Goal: Information Seeking & Learning: Learn about a topic

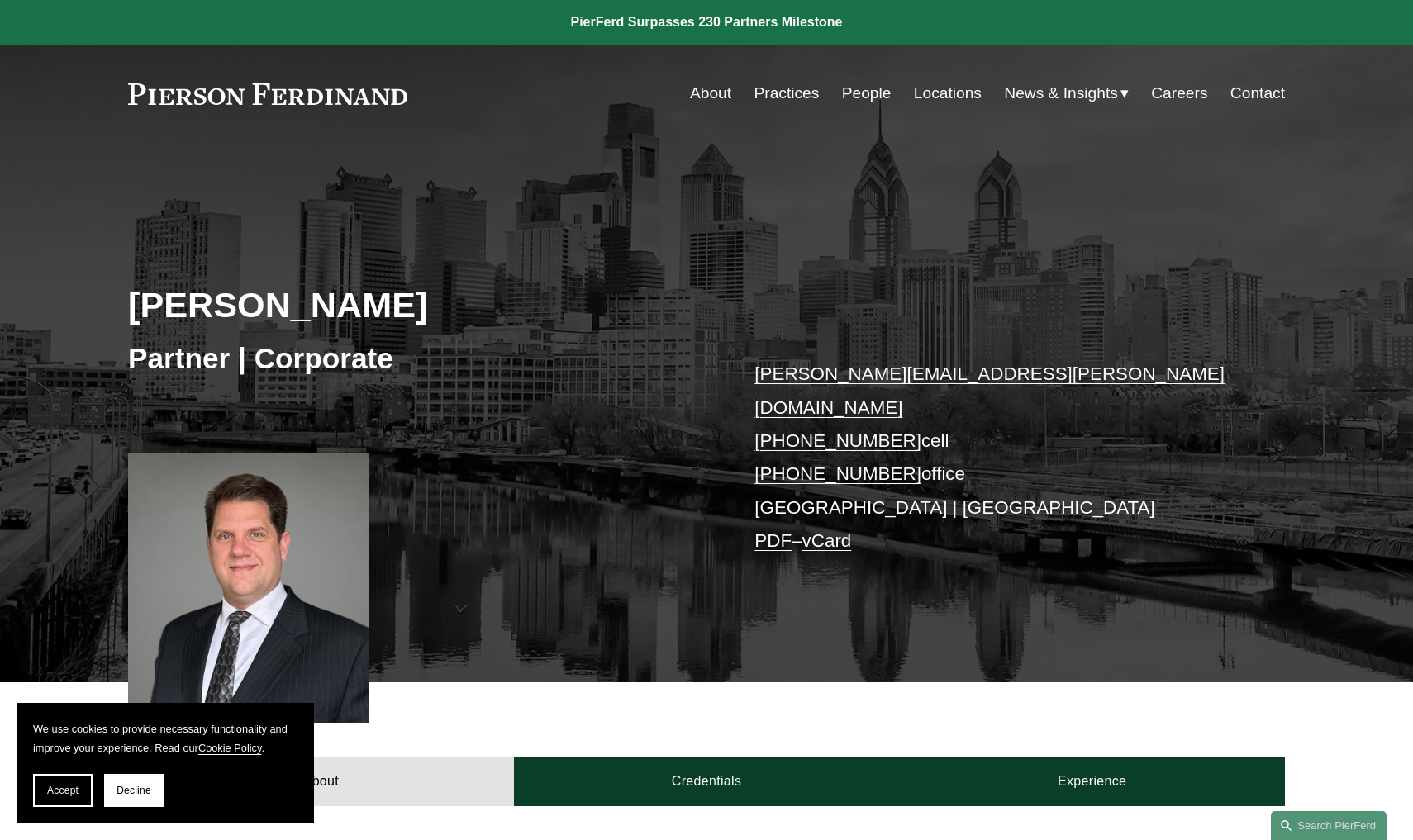
click at [242, 84] on link at bounding box center [267, 94] width 279 height 21
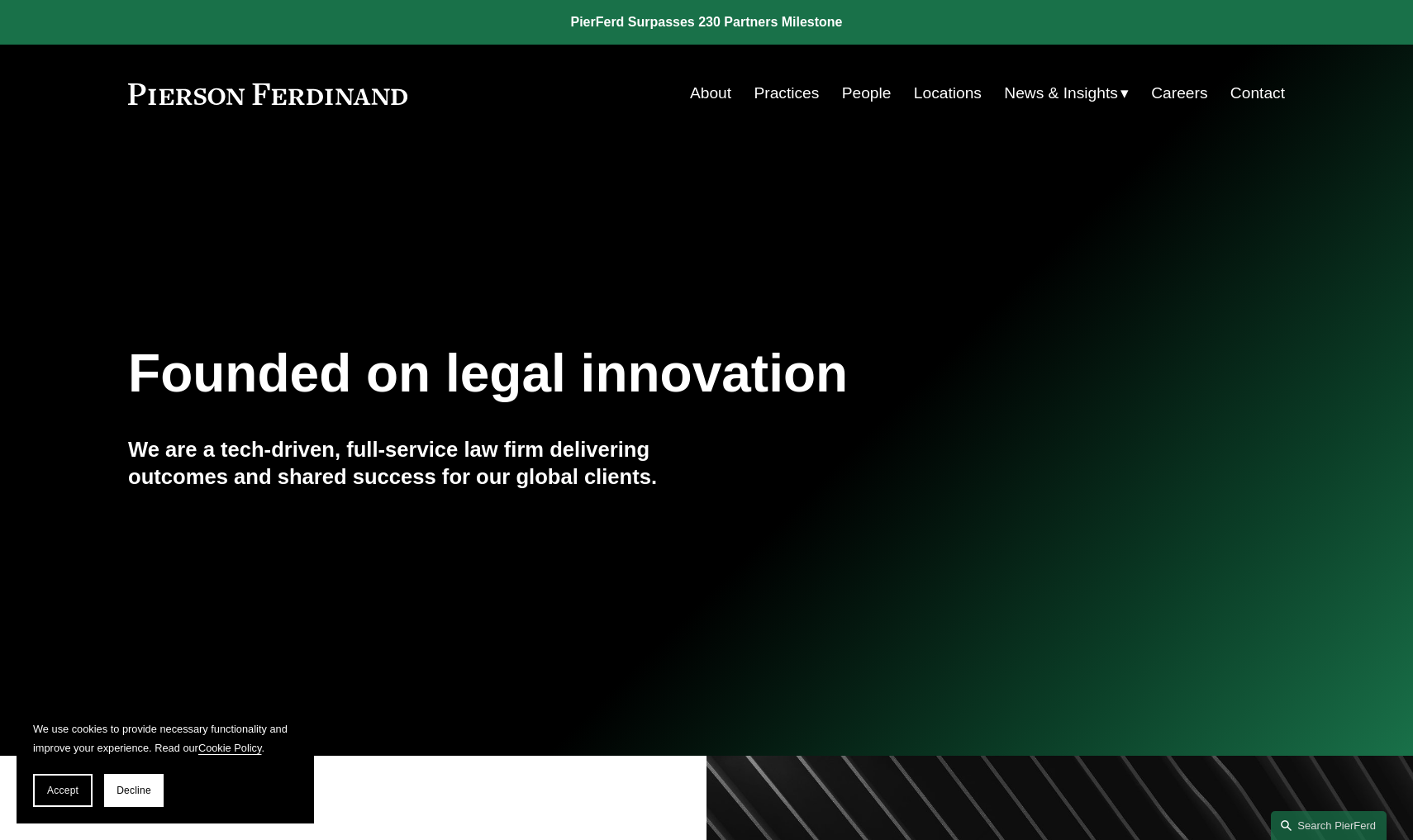
click at [999, 387] on h1 "Founded on legal innovation" at bounding box center [610, 373] width 964 height 60
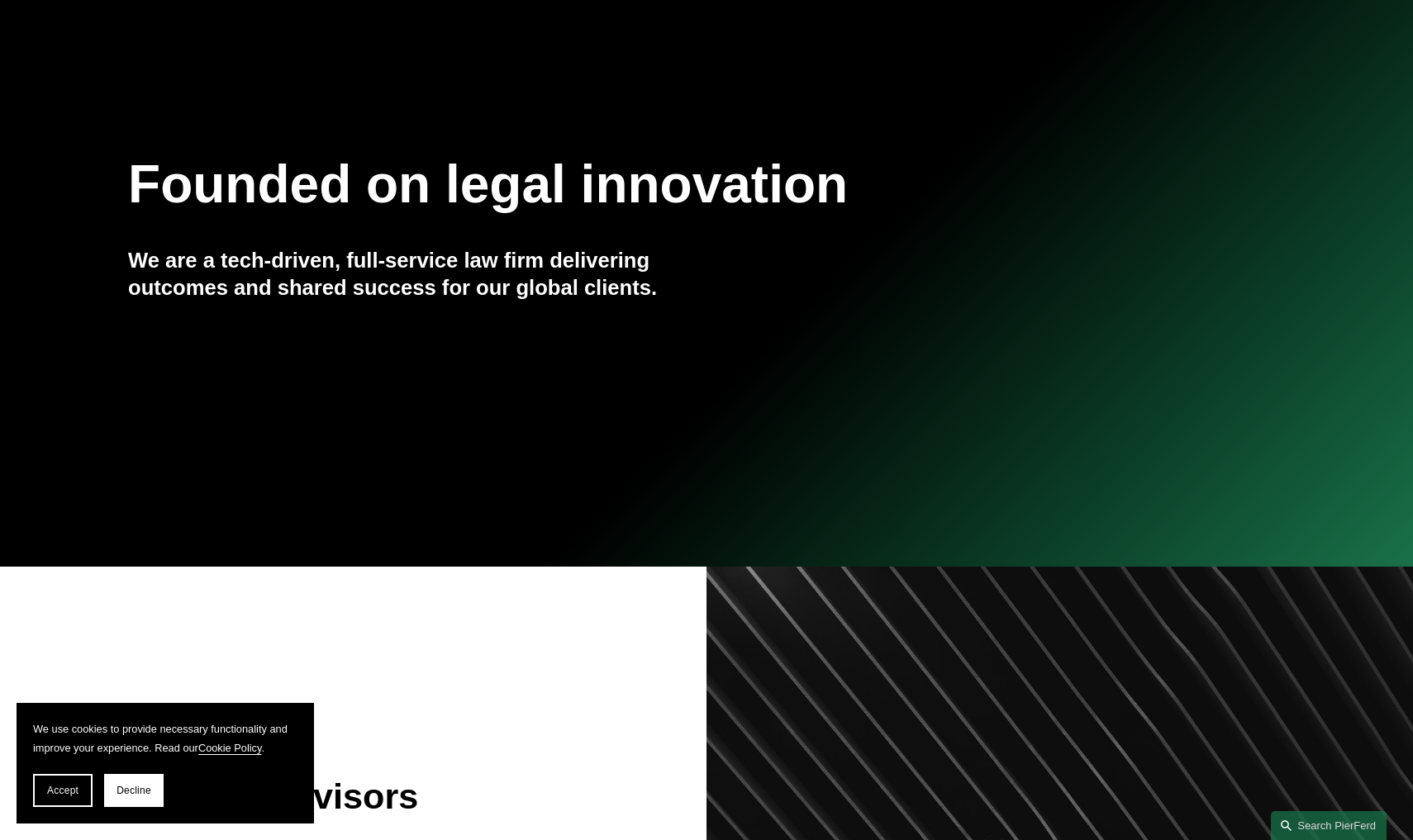
scroll to position [191, 0]
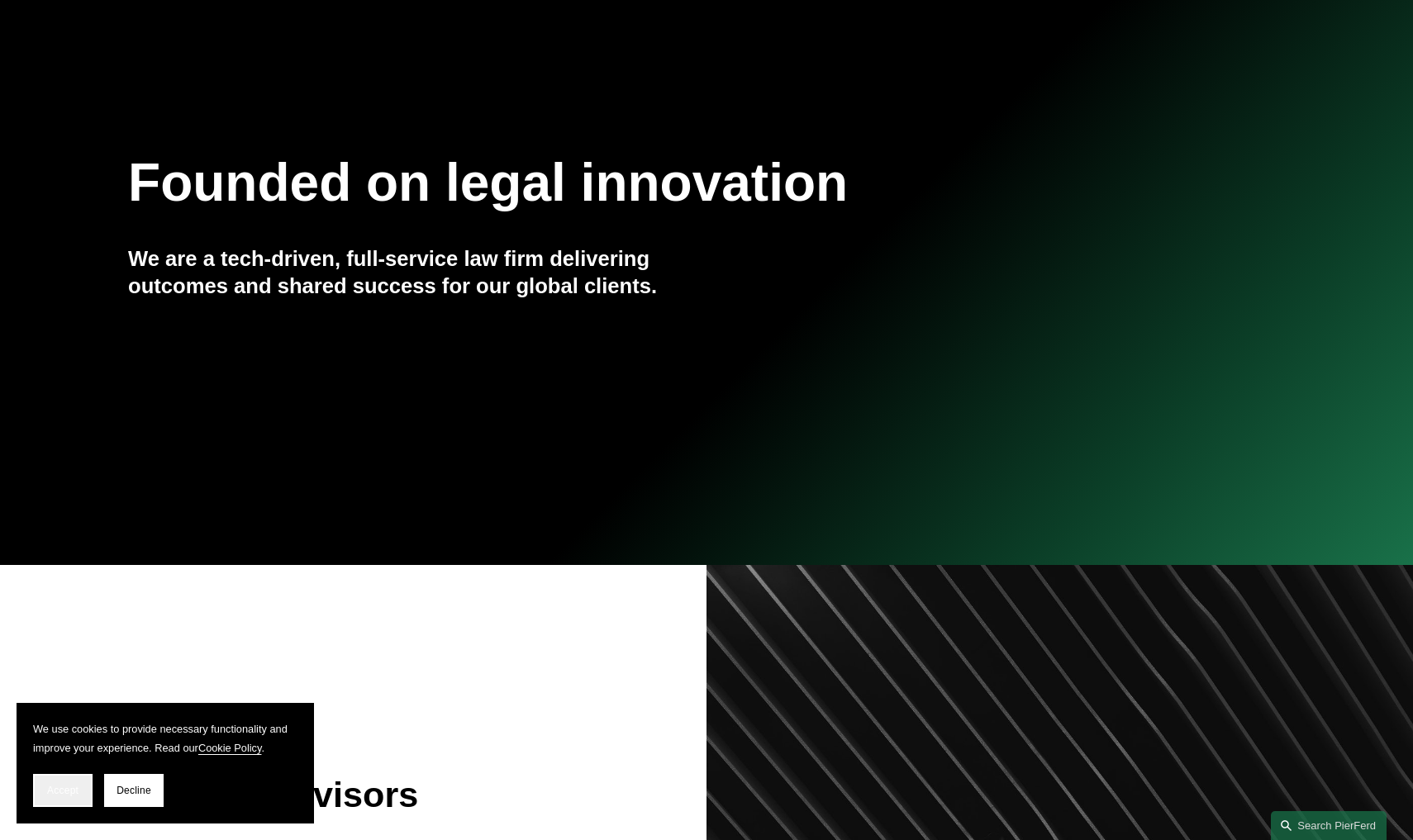
click at [58, 792] on span "Accept" at bounding box center [63, 790] width 31 height 12
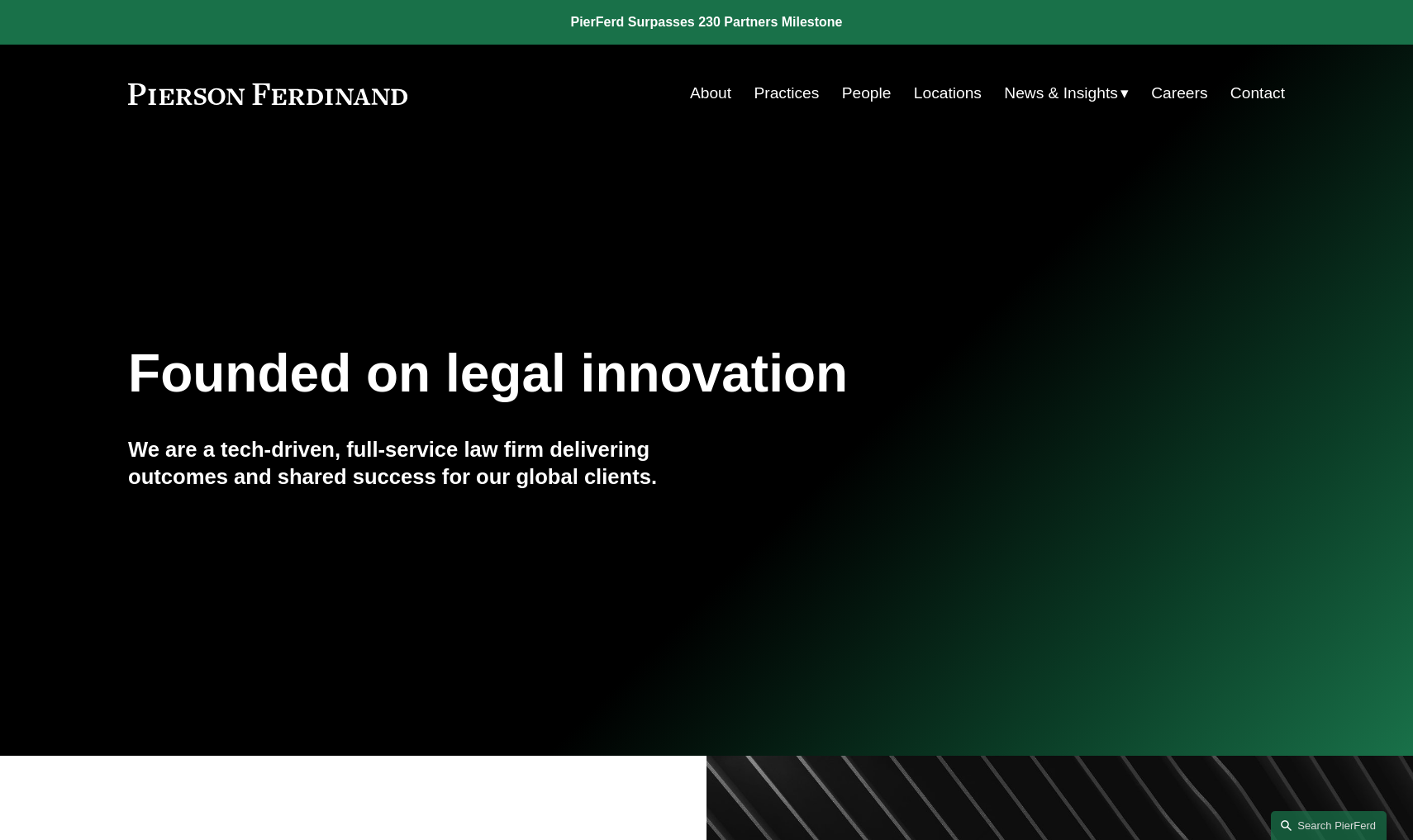
scroll to position [0, 0]
click at [857, 94] on link "People" at bounding box center [866, 93] width 49 height 31
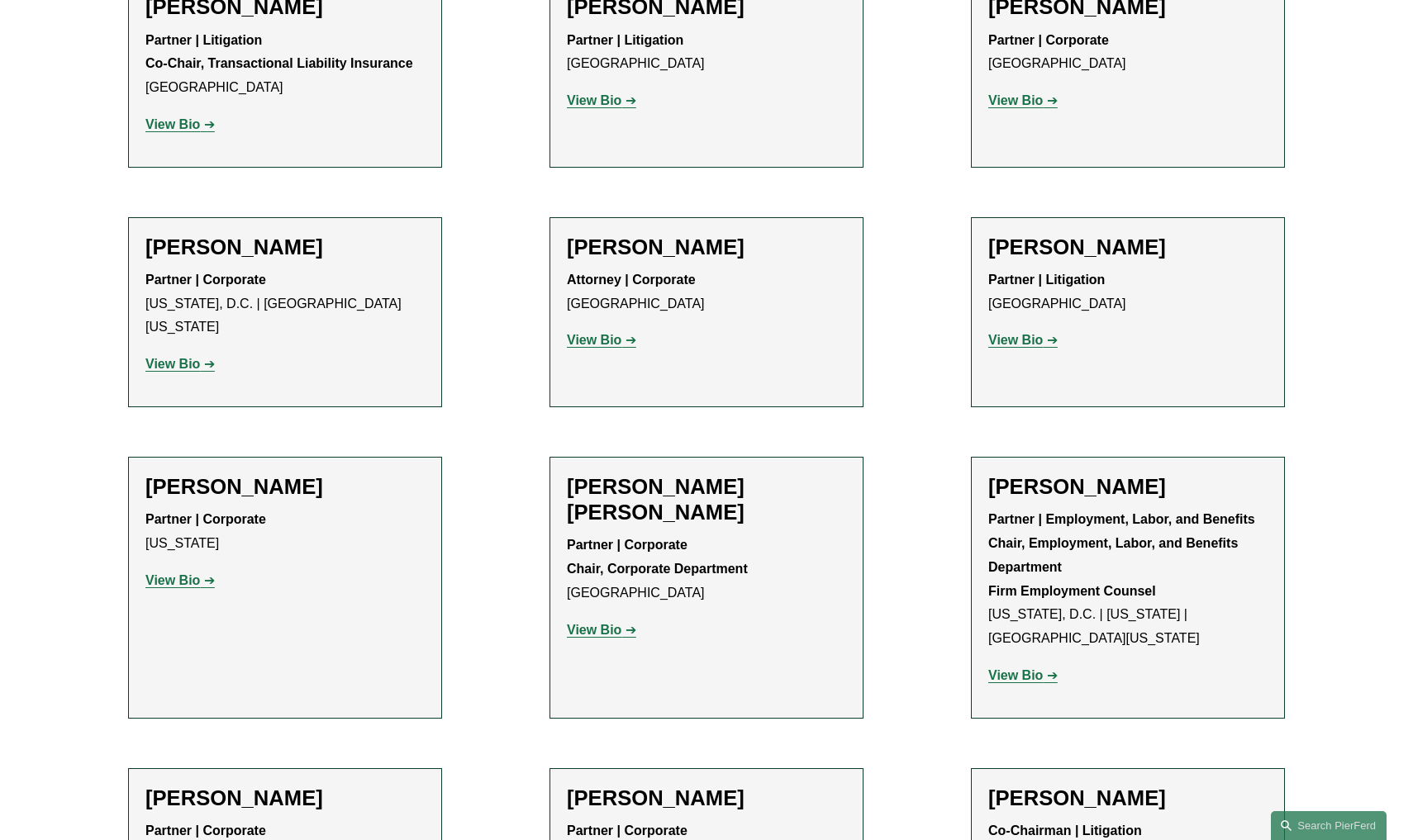
scroll to position [5867, 0]
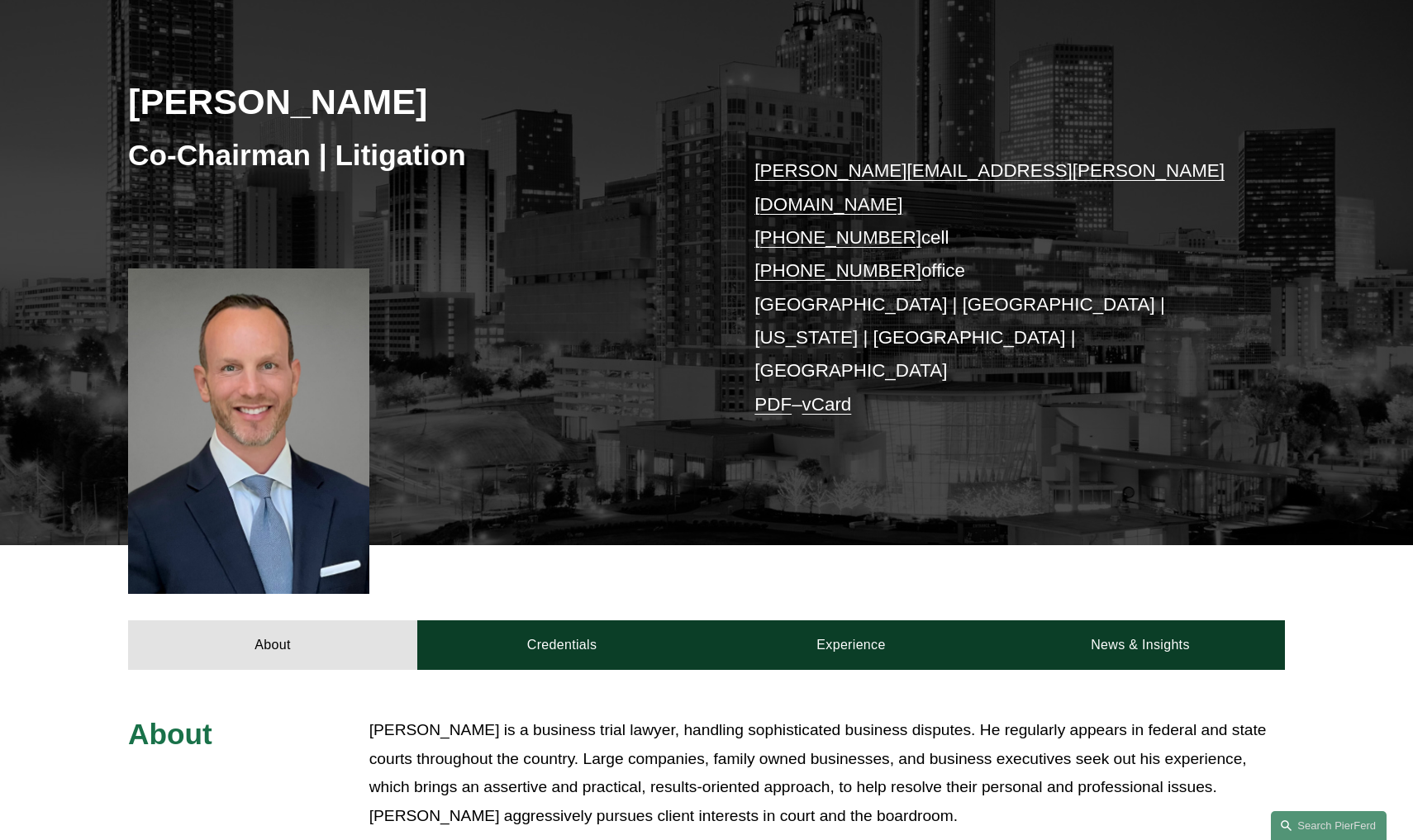
scroll to position [265, 0]
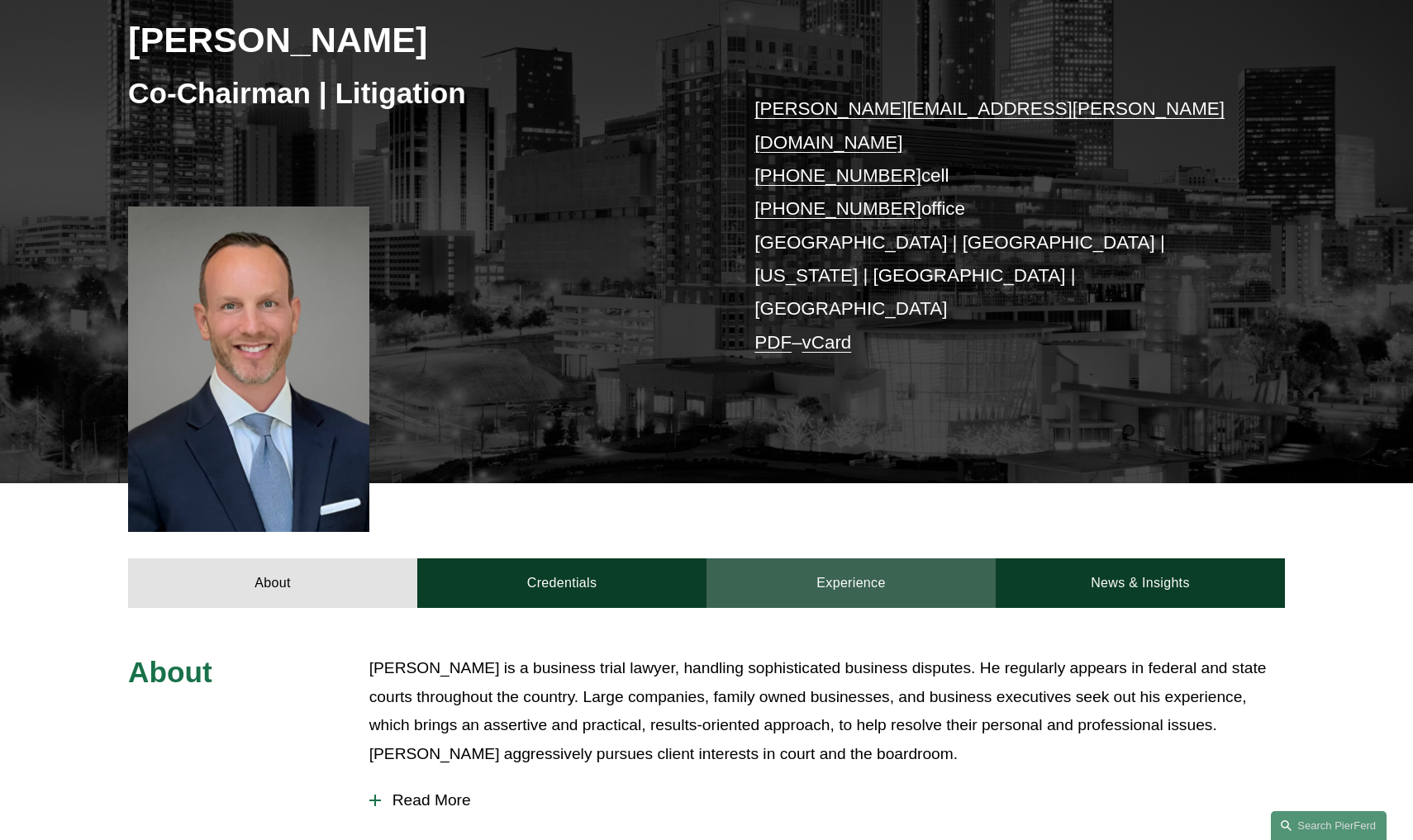
click at [870, 559] on link "Experience" at bounding box center [850, 583] width 289 height 49
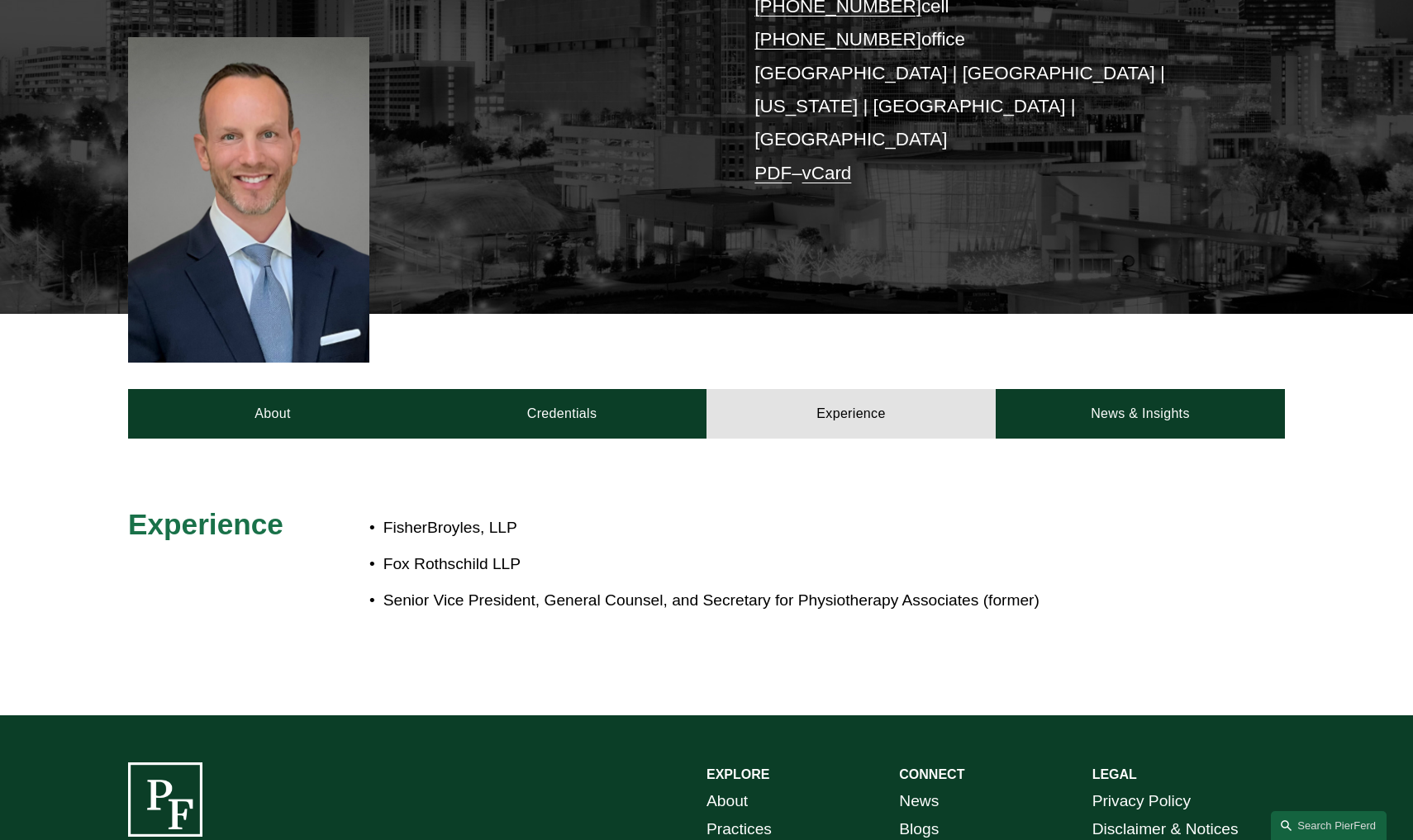
scroll to position [294, 0]
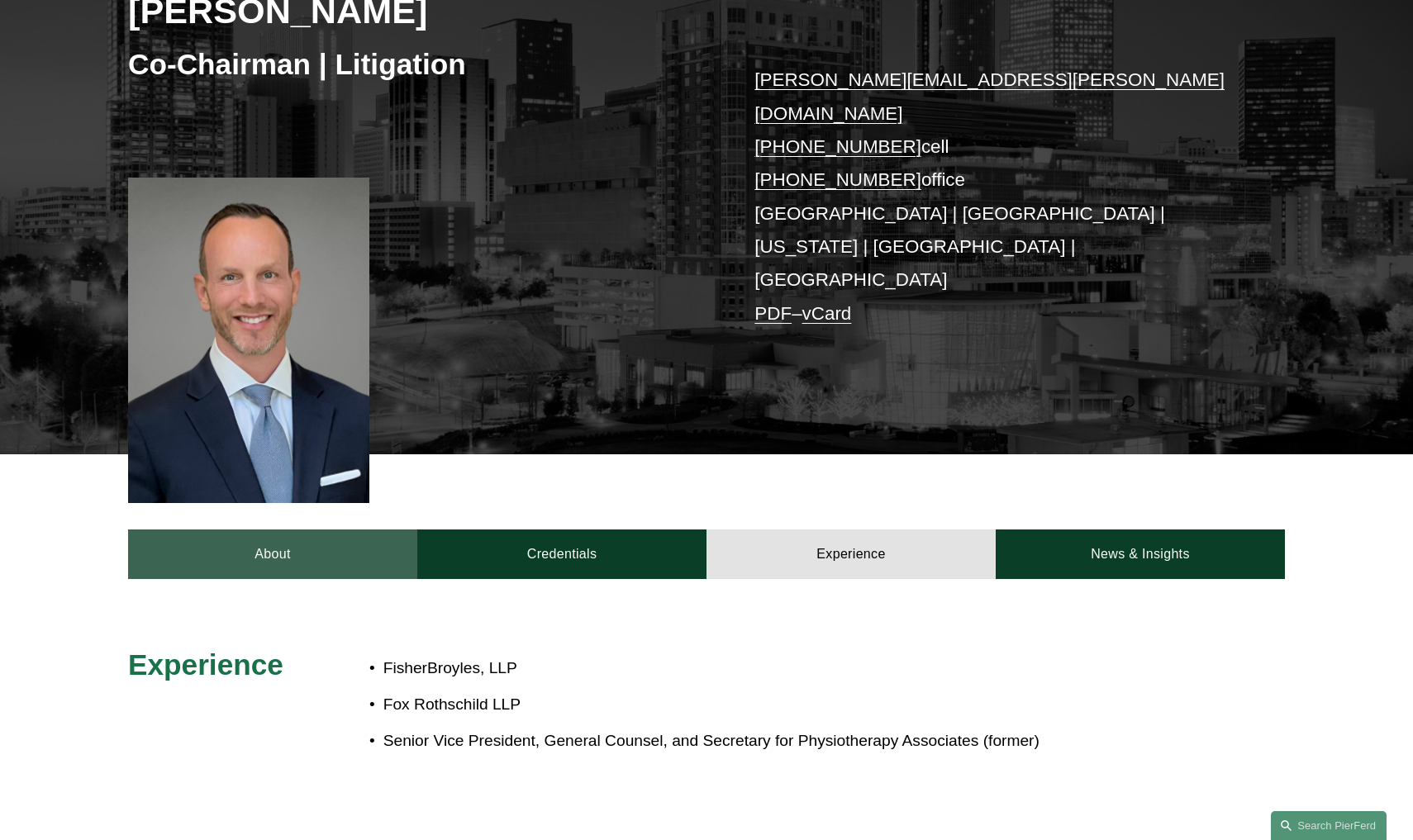
click at [273, 529] on link "About" at bounding box center [272, 553] width 289 height 49
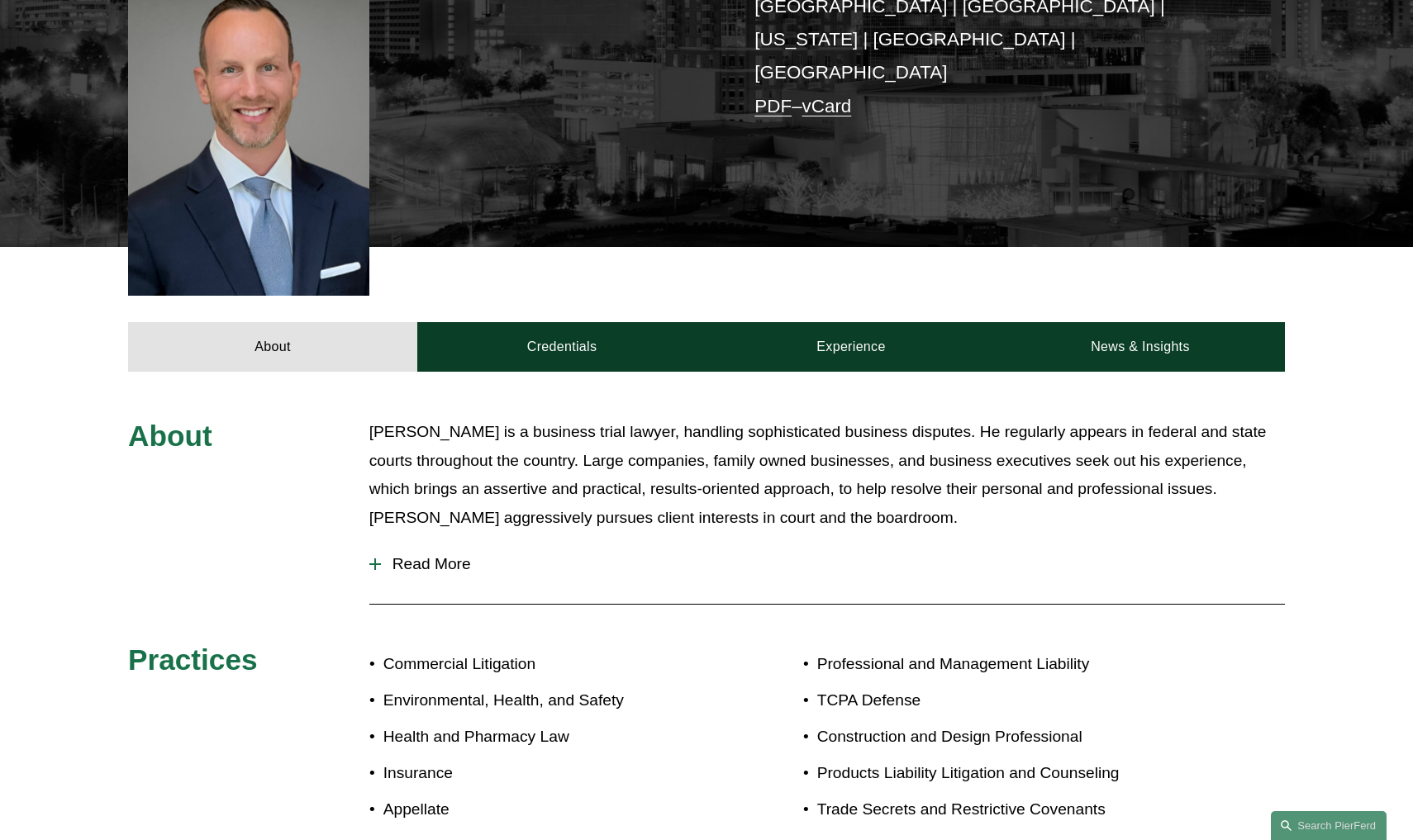
scroll to position [621, 0]
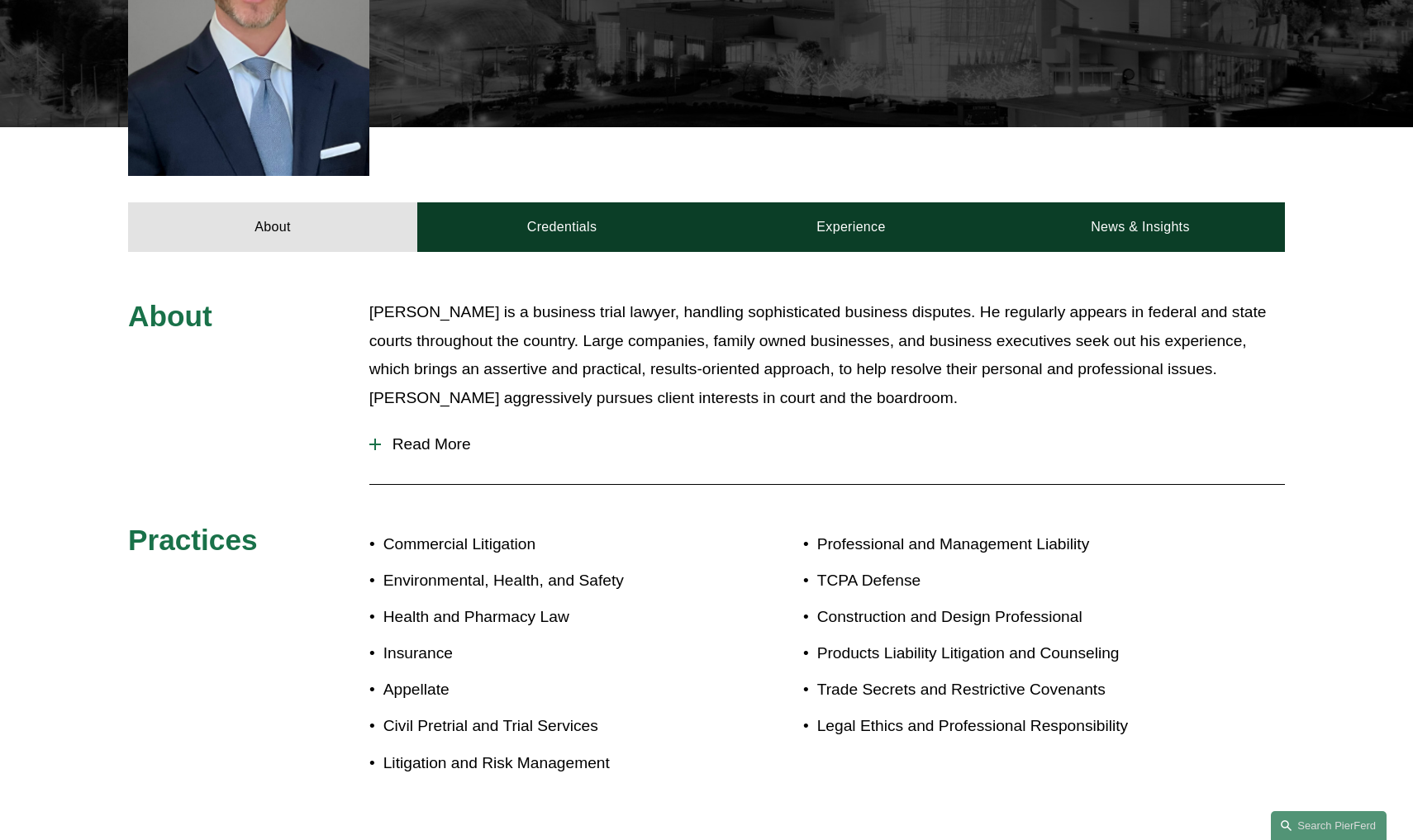
click at [440, 435] on span "Read More" at bounding box center [832, 444] width 904 height 18
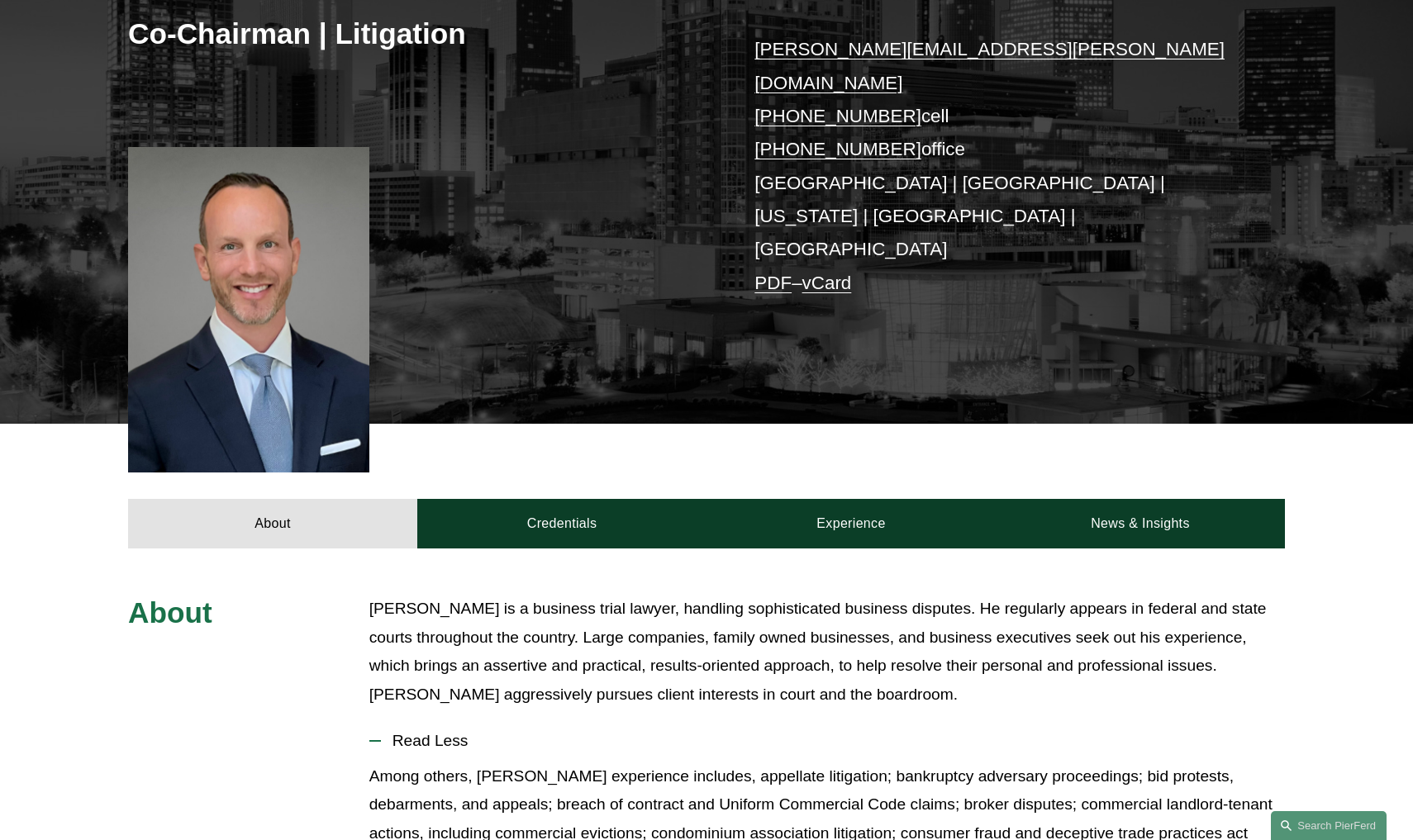
scroll to position [362, 0]
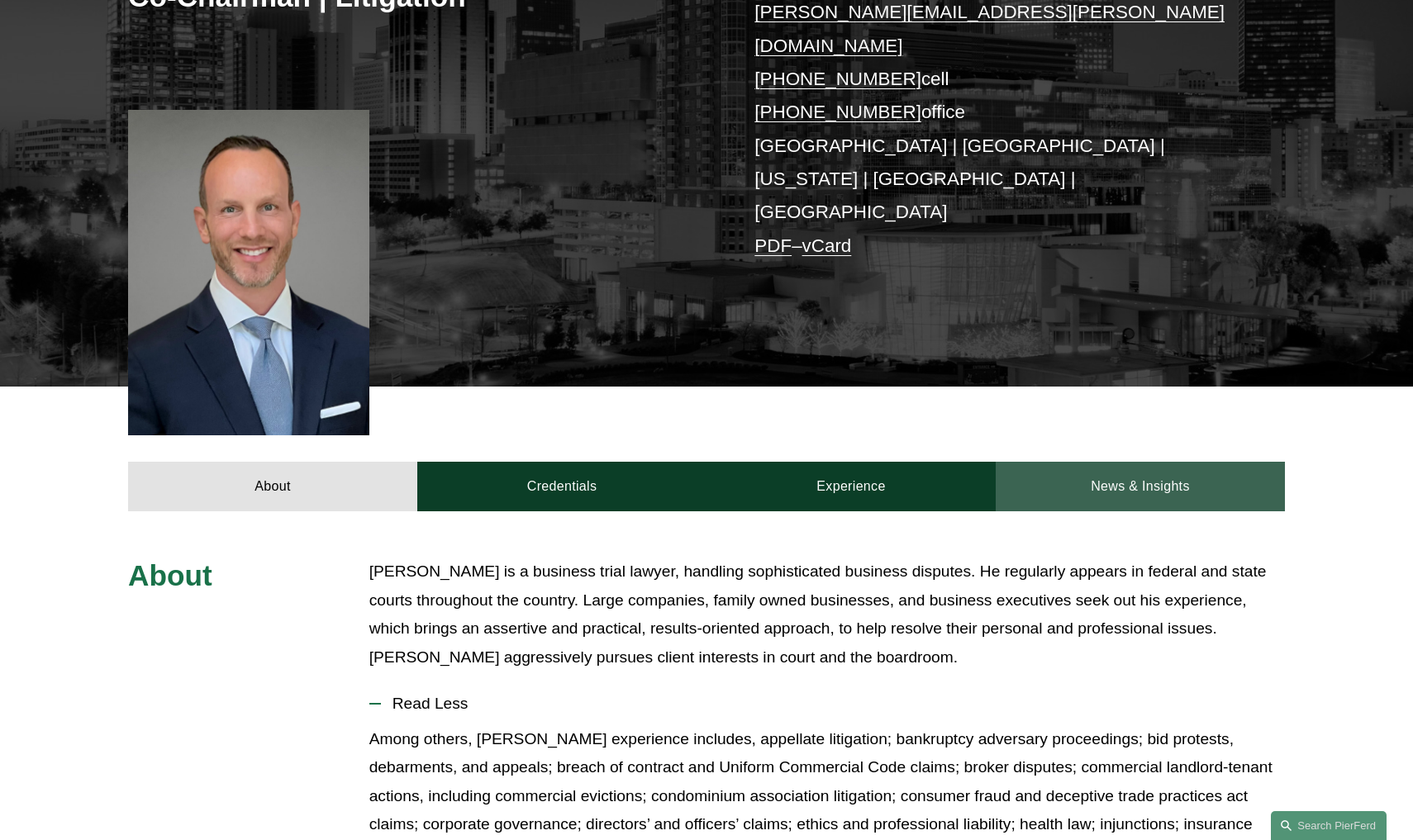
click at [1103, 462] on link "News & Insights" at bounding box center [1140, 486] width 289 height 49
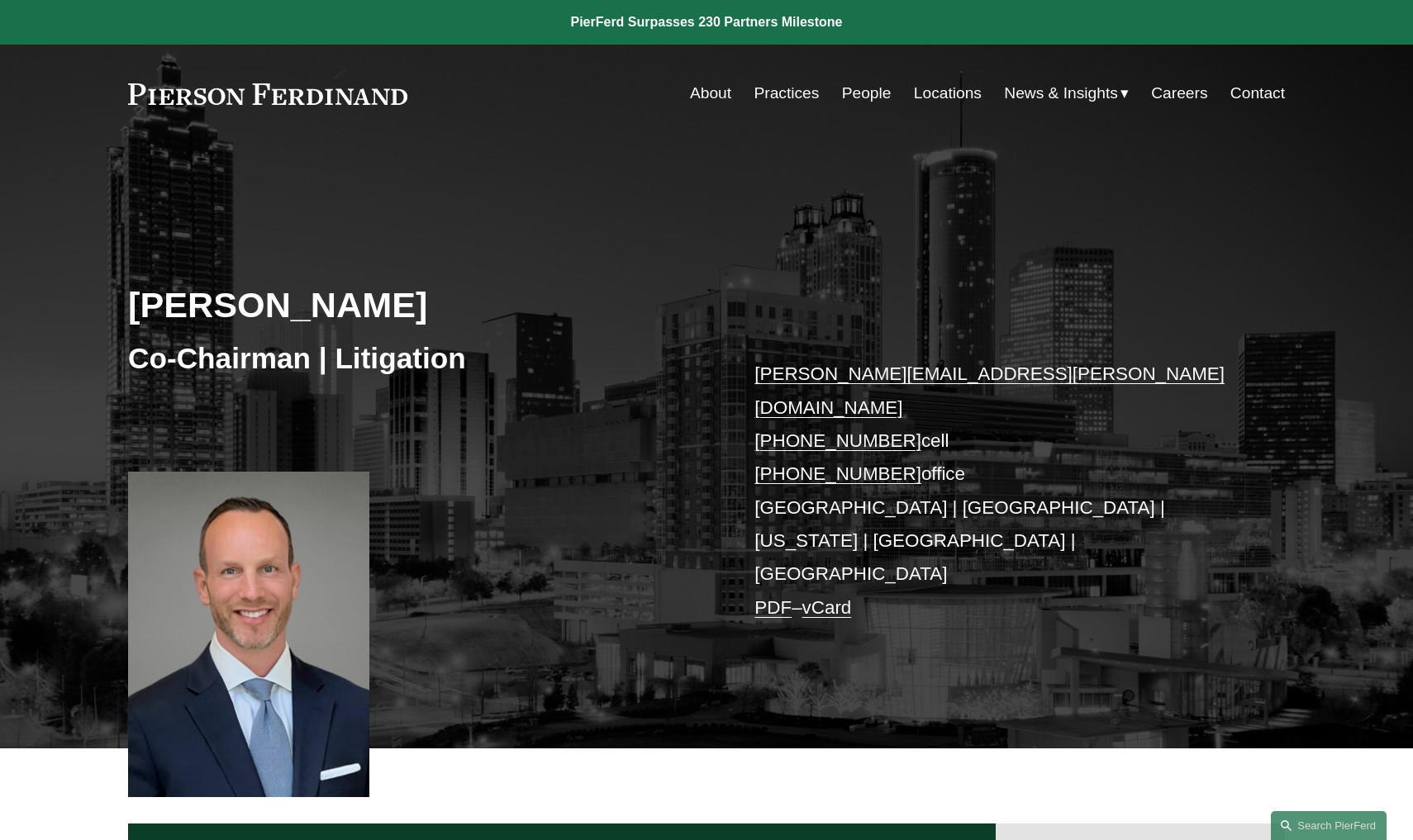
scroll to position [0, 0]
click at [0, 0] on span "News" at bounding box center [0, 0] width 0 height 0
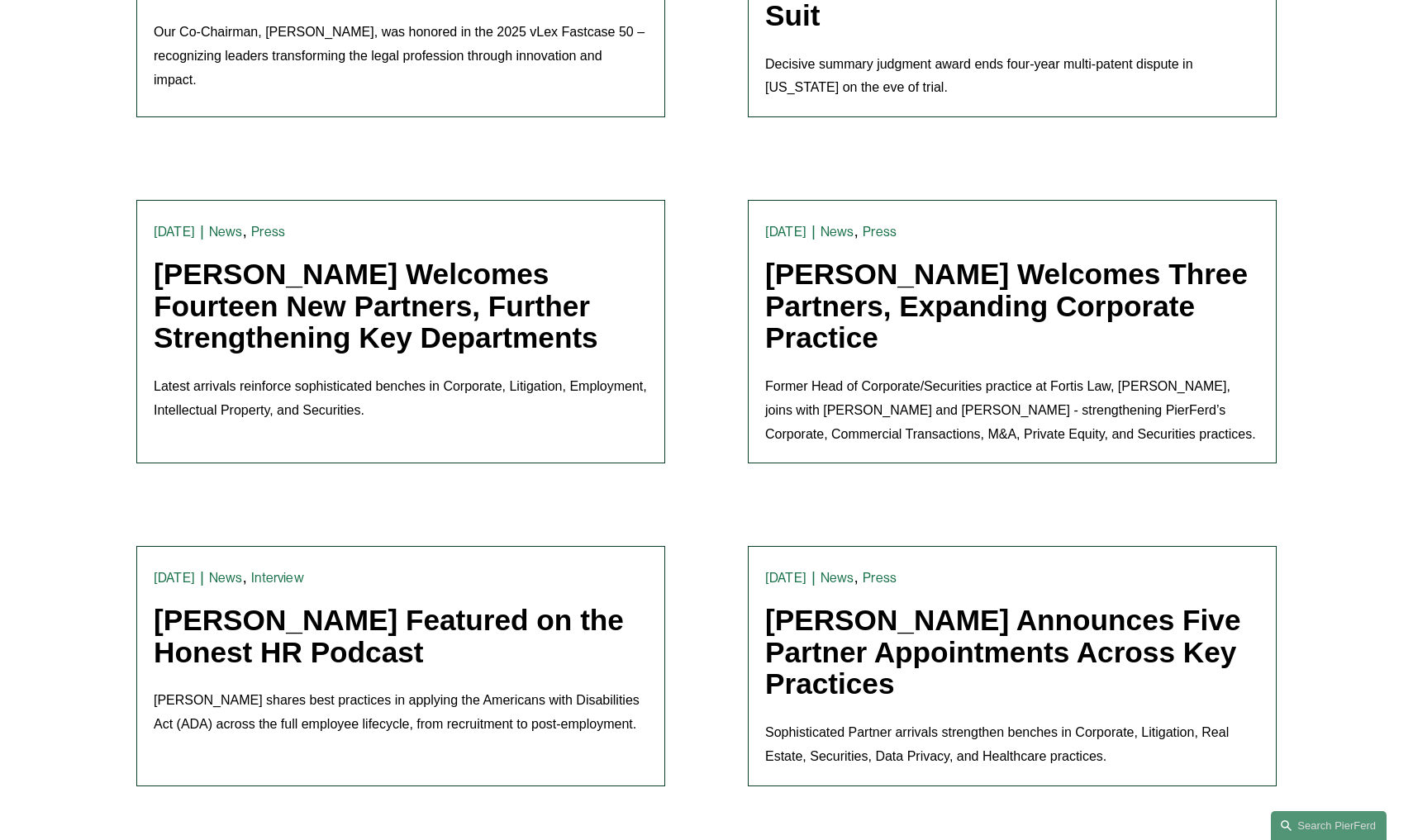
scroll to position [695, 0]
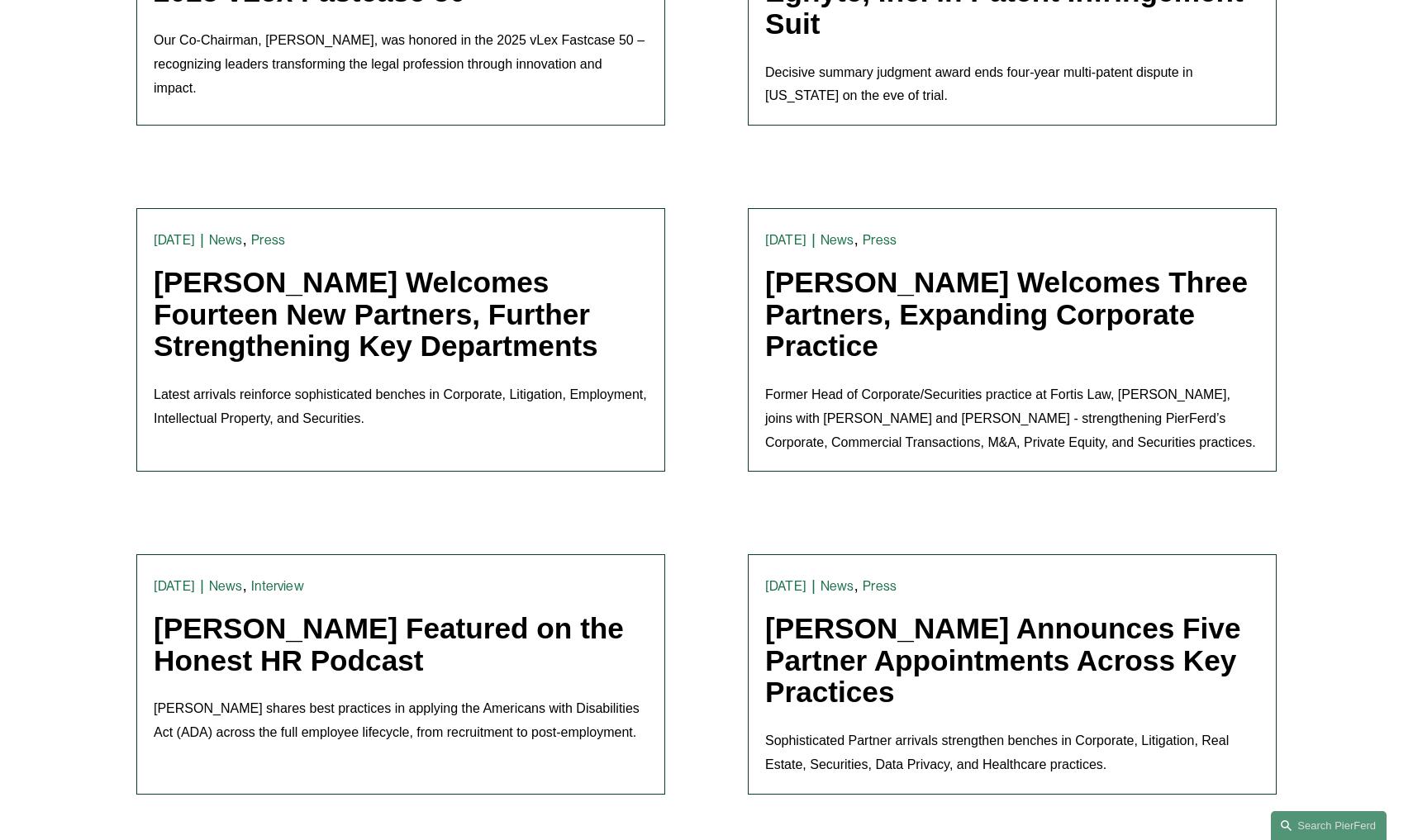
click at [260, 320] on link "Pierson Ferdinand Welcomes Fourteen New Partners, Further Strengthening Key Dep…" at bounding box center [375, 314] width 444 height 96
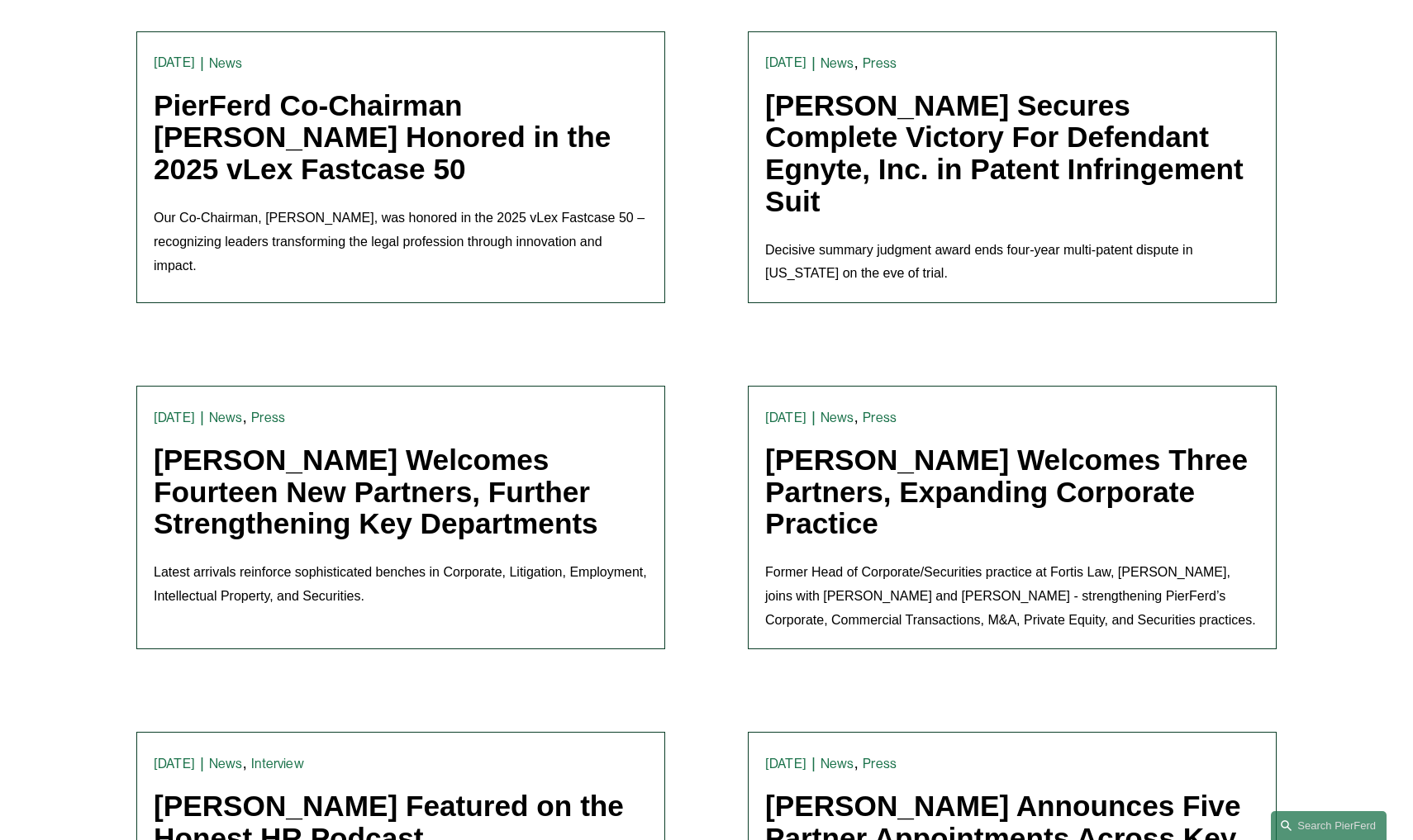
scroll to position [298, 0]
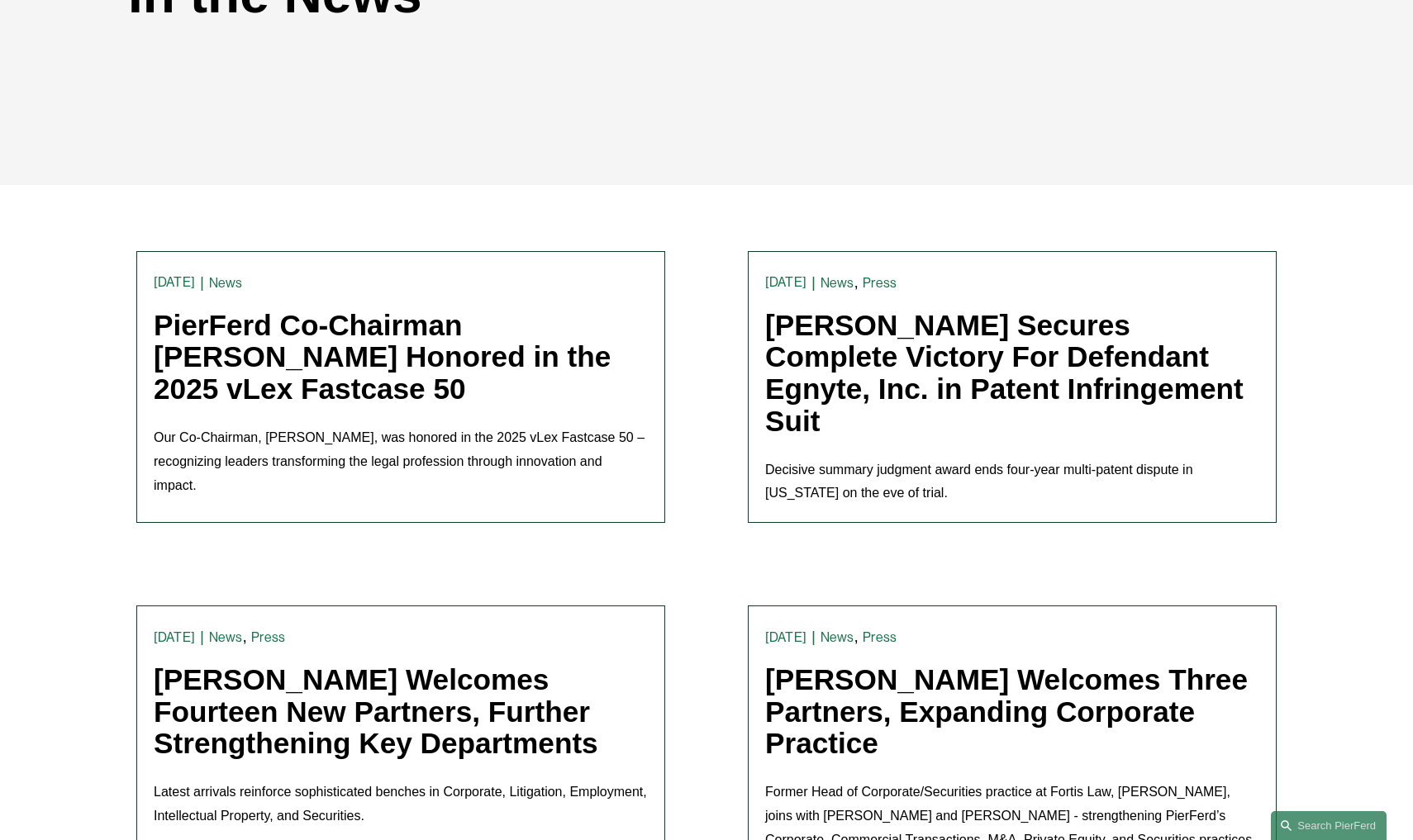
click at [324, 351] on link "PierFerd Co-Chairman Joel Ferdinand Honored in the 2025 vLex Fastcase 50" at bounding box center [382, 357] width 457 height 96
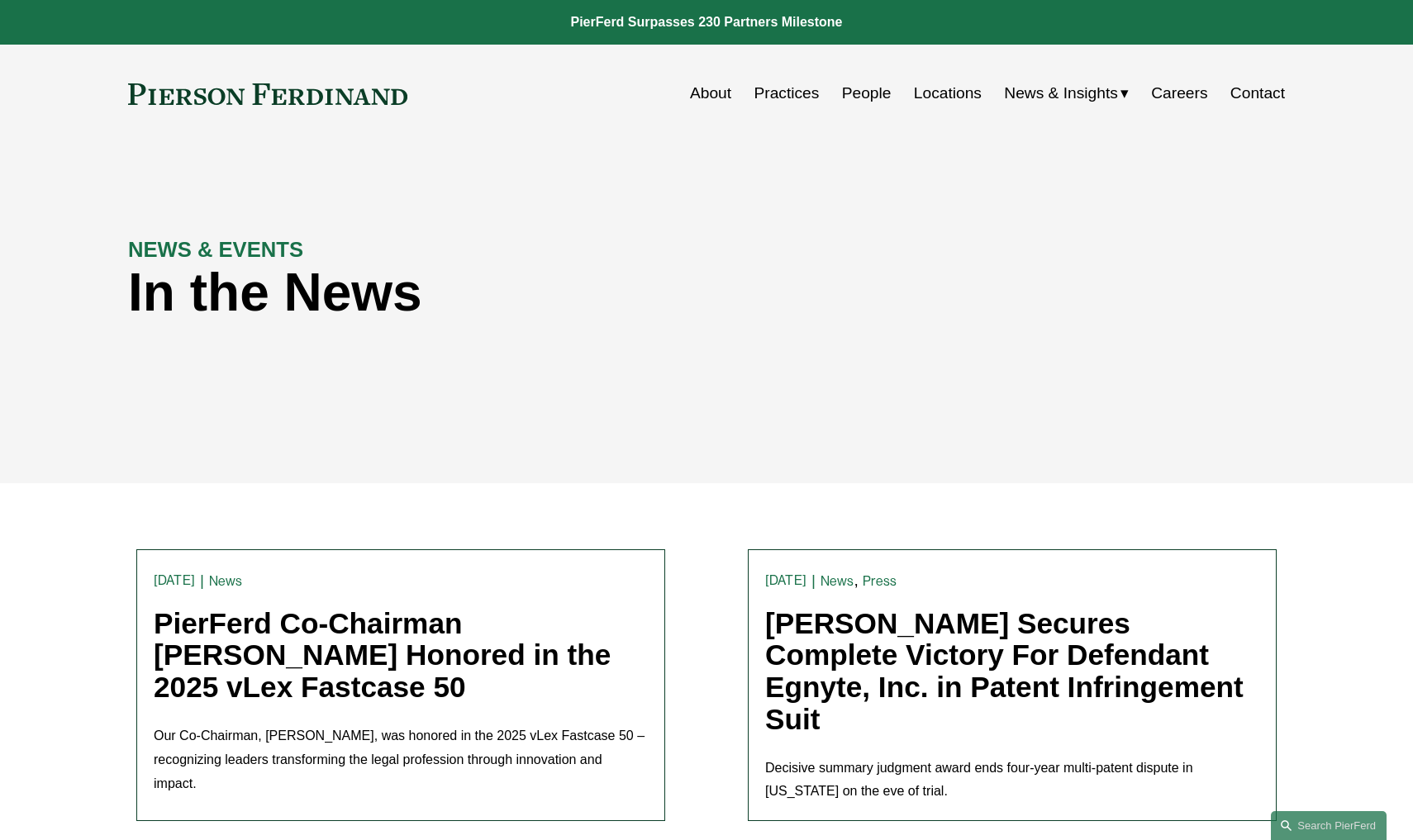
scroll to position [0, 0]
click at [952, 95] on link "Locations" at bounding box center [947, 93] width 68 height 31
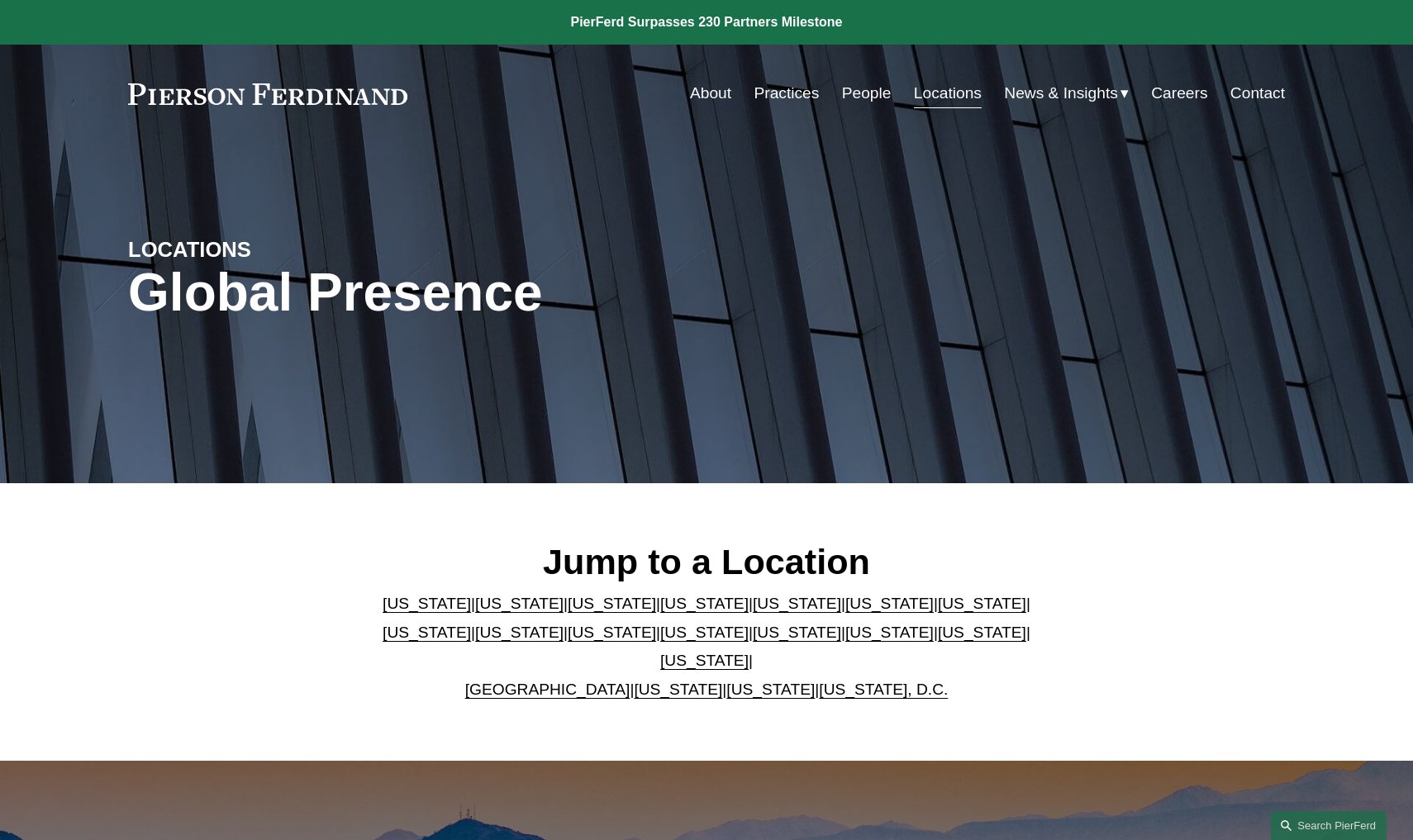
click at [568, 612] on link "[US_STATE]" at bounding box center [611, 602] width 88 height 17
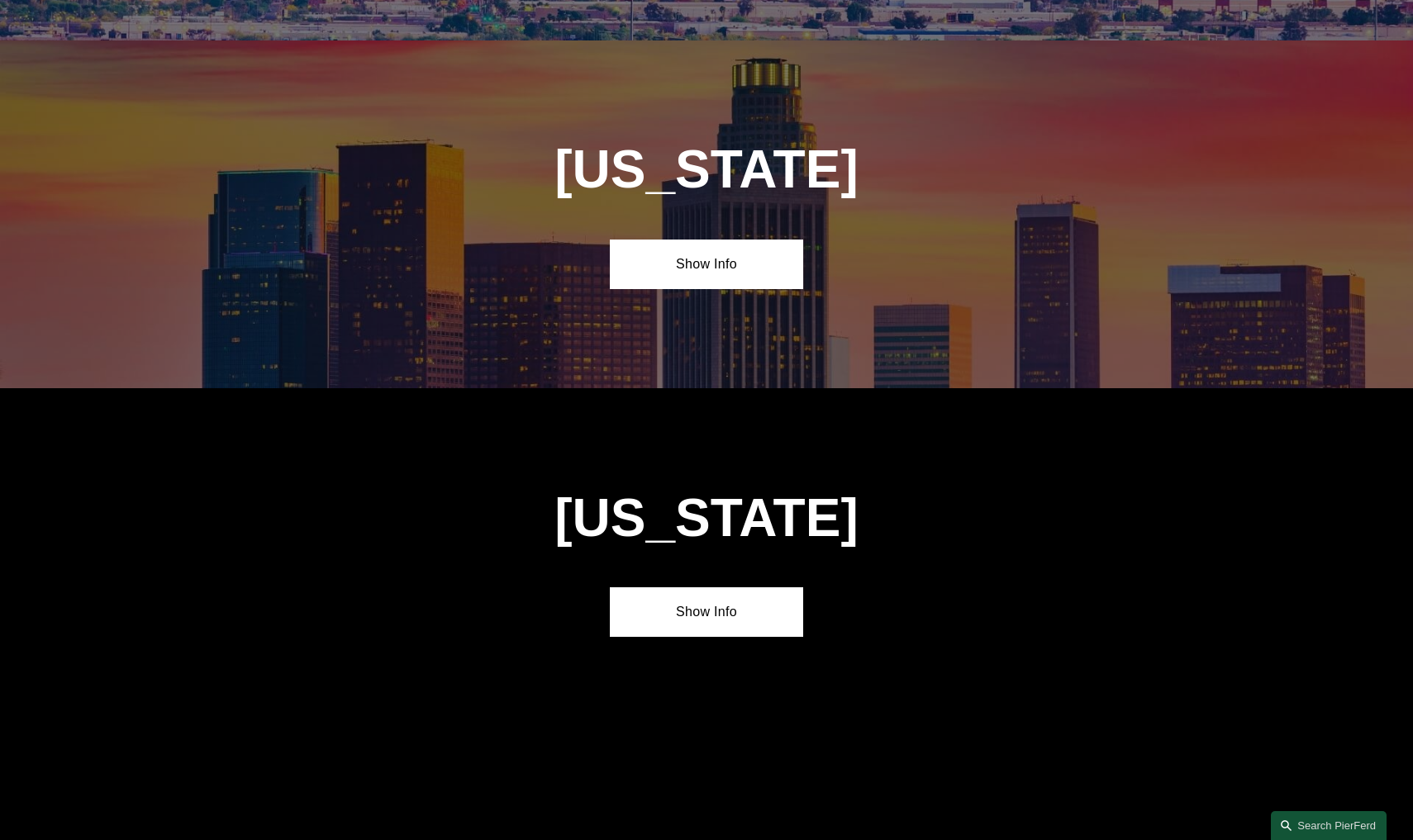
scroll to position [1457, 0]
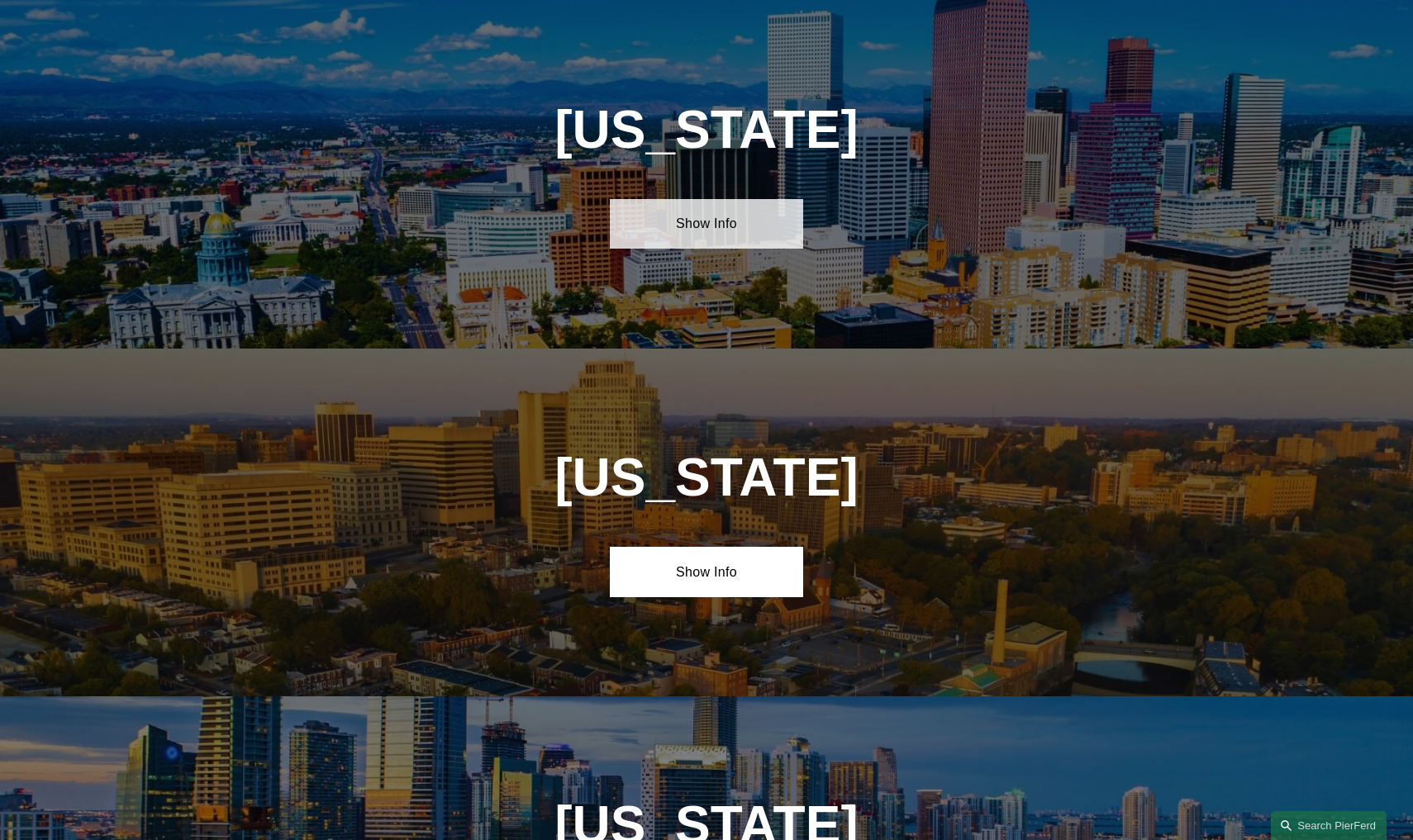
click at [709, 220] on link "Show Info" at bounding box center [705, 223] width 192 height 49
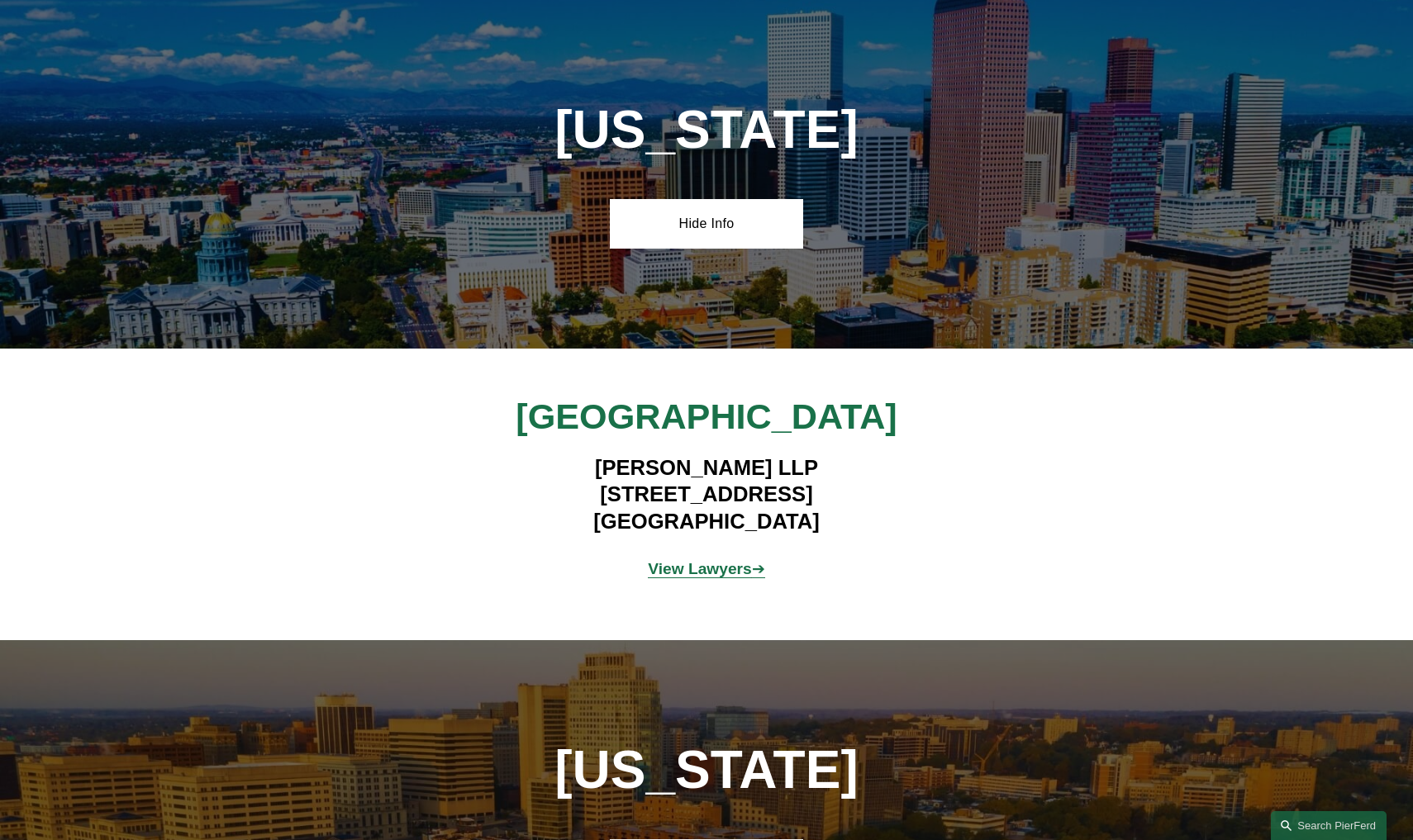
click at [696, 575] on strong "View Lawyers" at bounding box center [700, 568] width 104 height 17
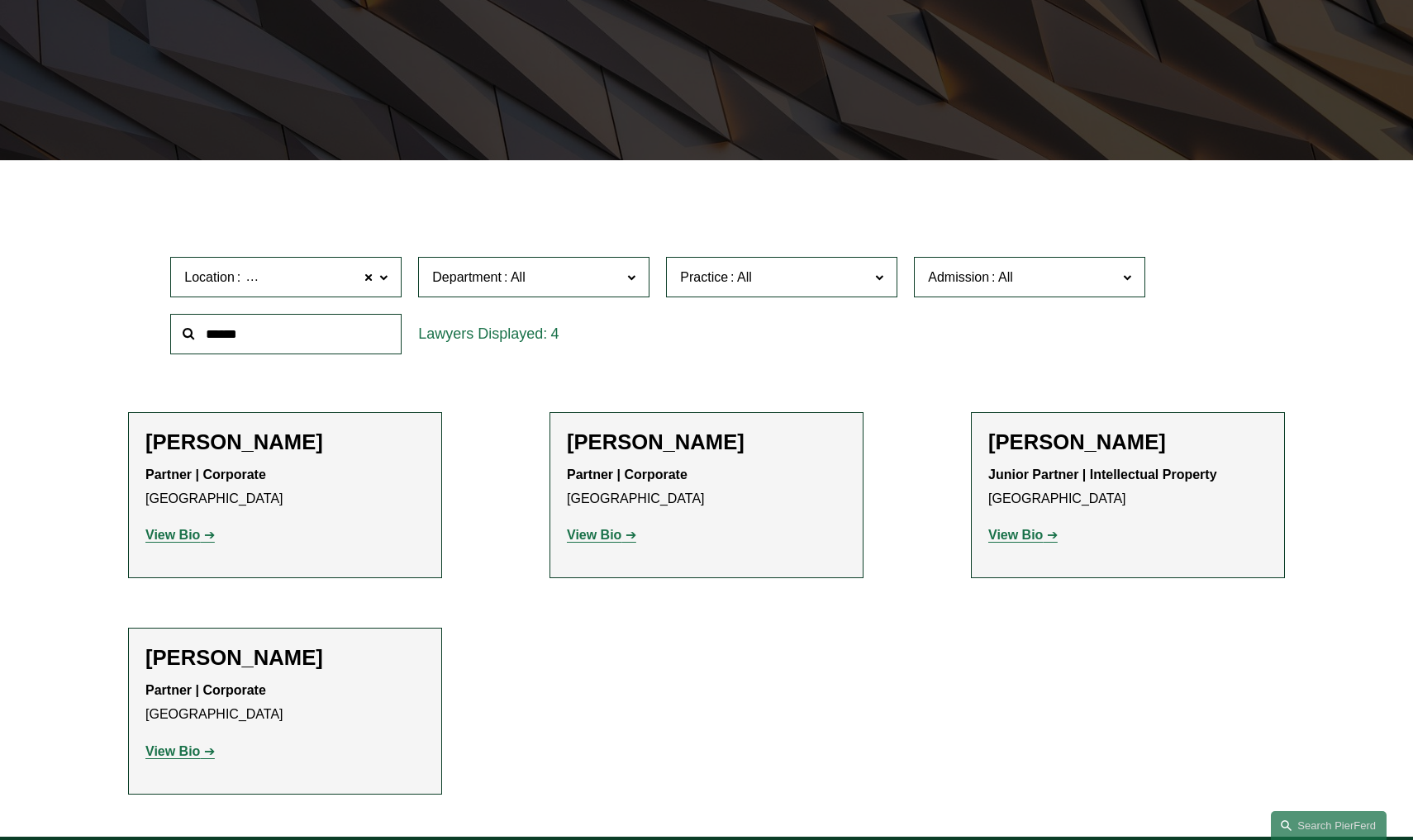
scroll to position [328, 0]
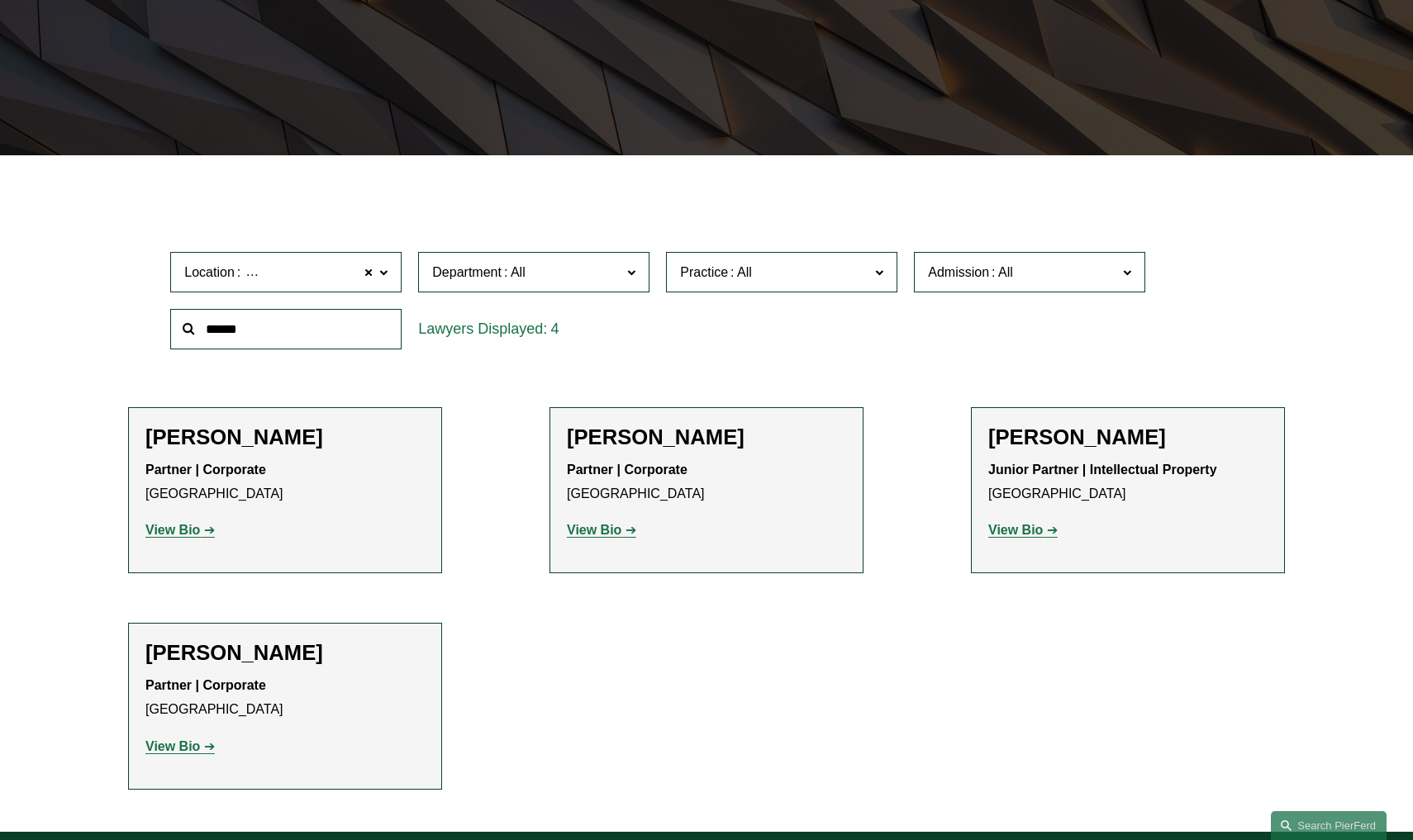
click at [161, 533] on strong "View Bio" at bounding box center [172, 530] width 55 height 14
click at [599, 527] on strong "View Bio" at bounding box center [593, 530] width 55 height 14
click at [1027, 526] on strong "View Bio" at bounding box center [1014, 530] width 55 height 14
click at [163, 739] on strong "View Bio" at bounding box center [172, 746] width 55 height 14
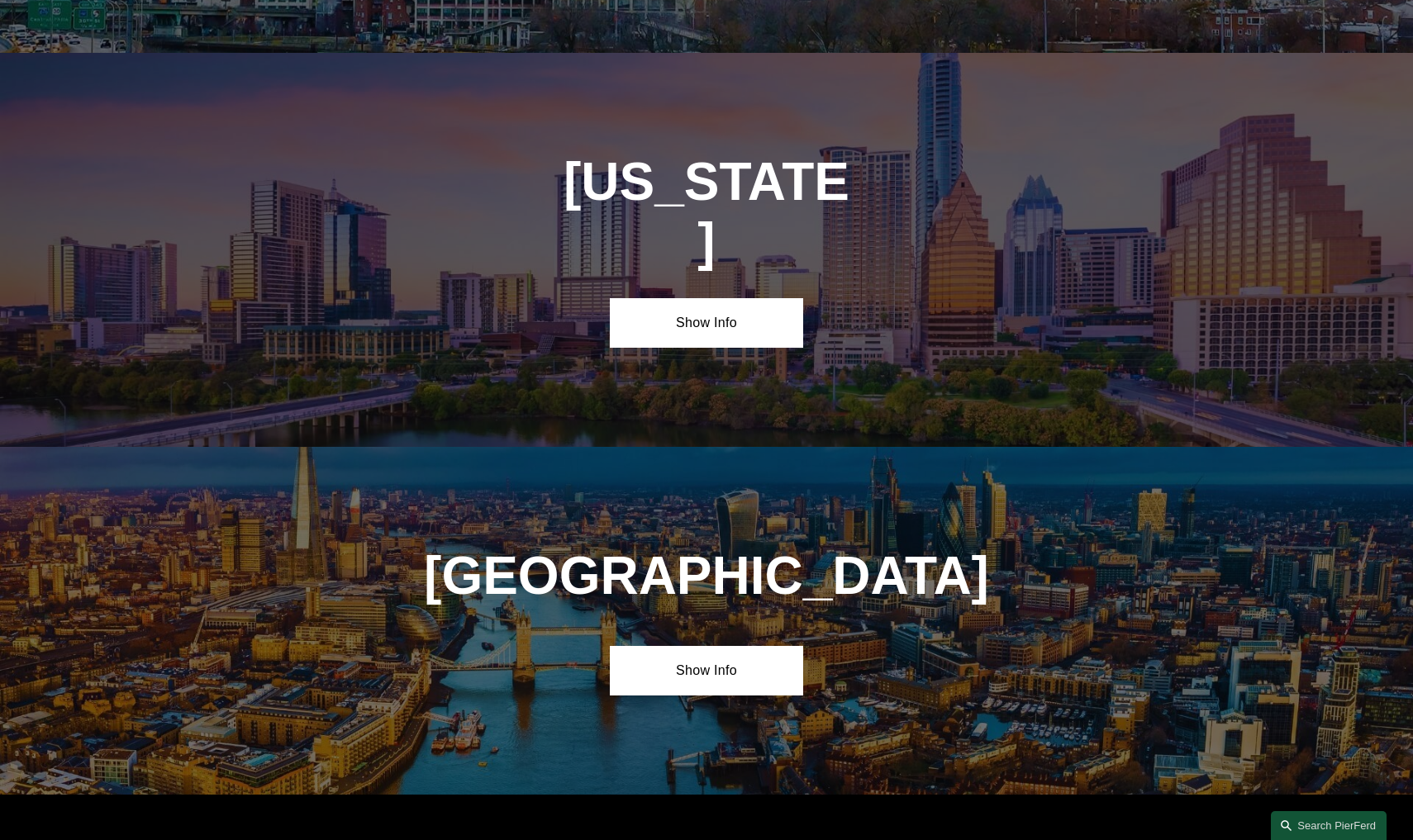
scroll to position [5733, 0]
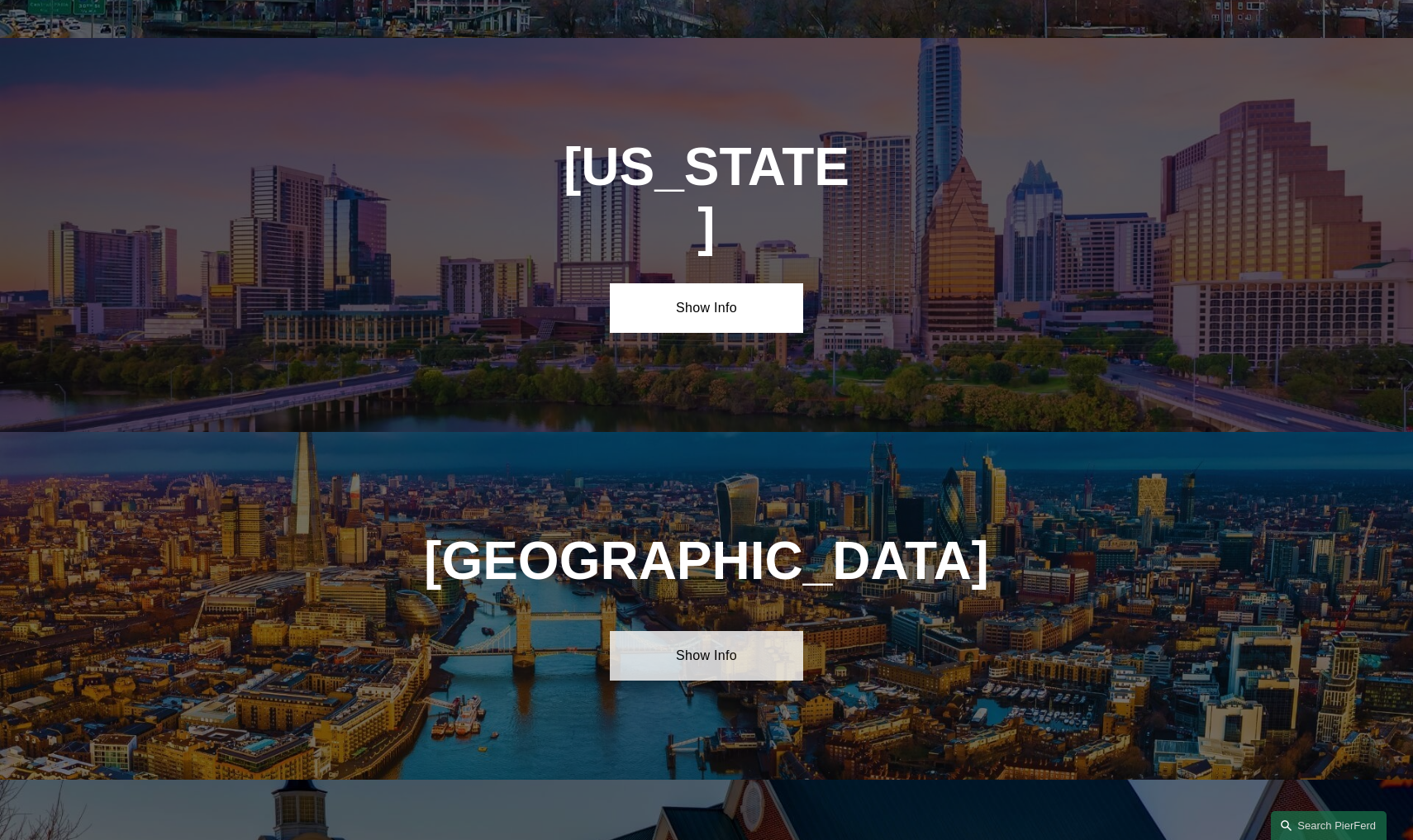
click at [709, 631] on link "Show Info" at bounding box center [705, 655] width 192 height 49
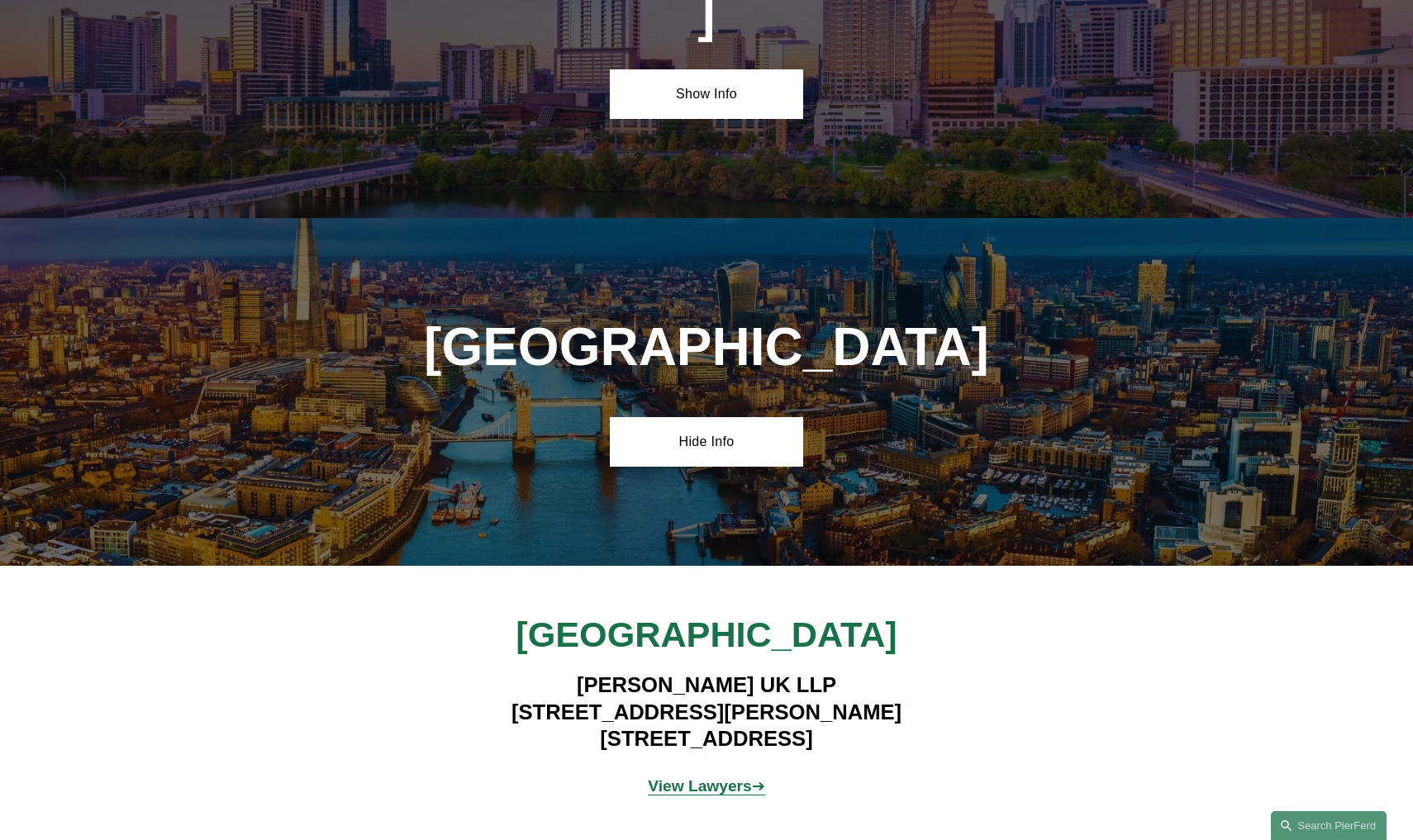
scroll to position [5951, 0]
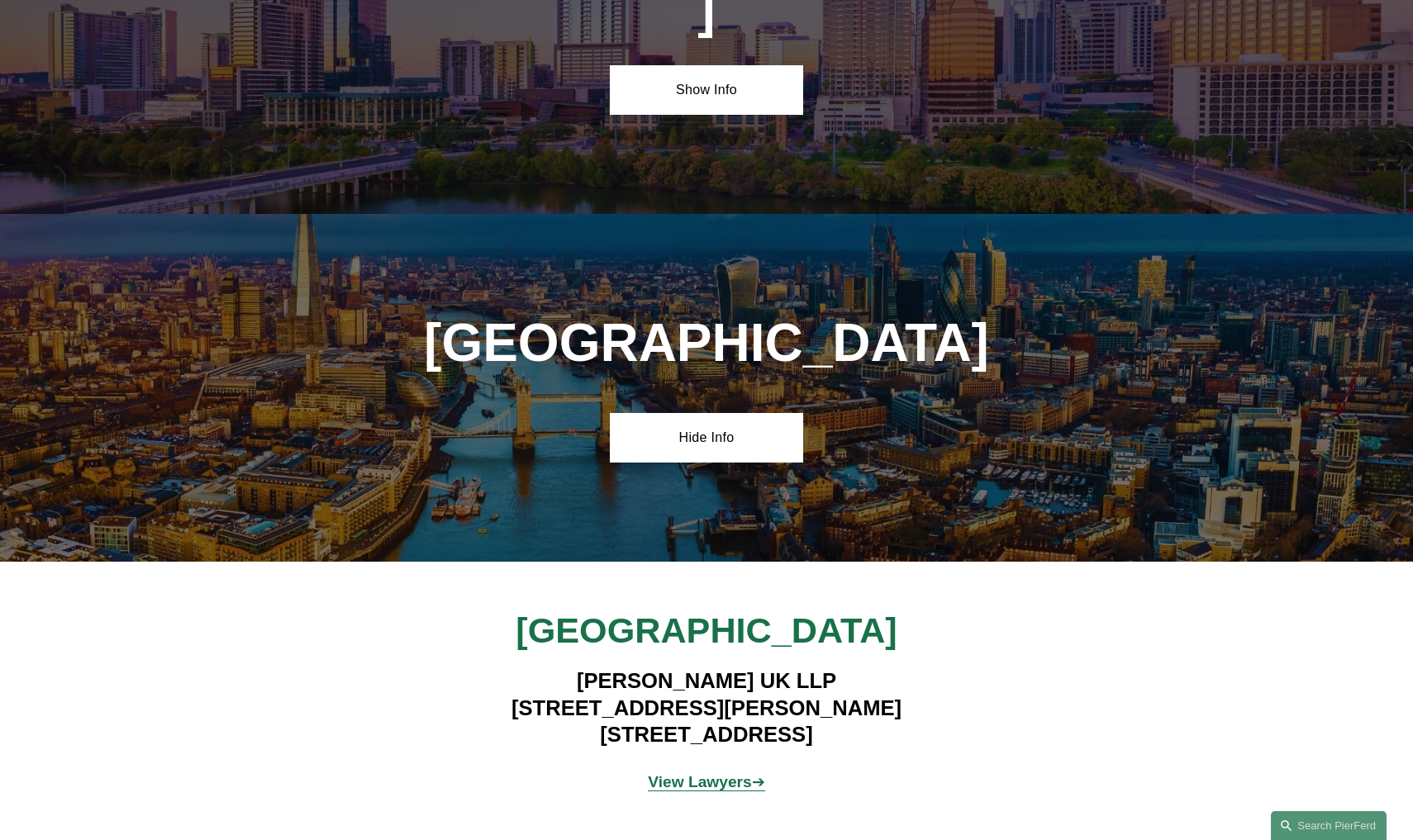
click at [719, 773] on strong "View Lawyers" at bounding box center [700, 781] width 104 height 17
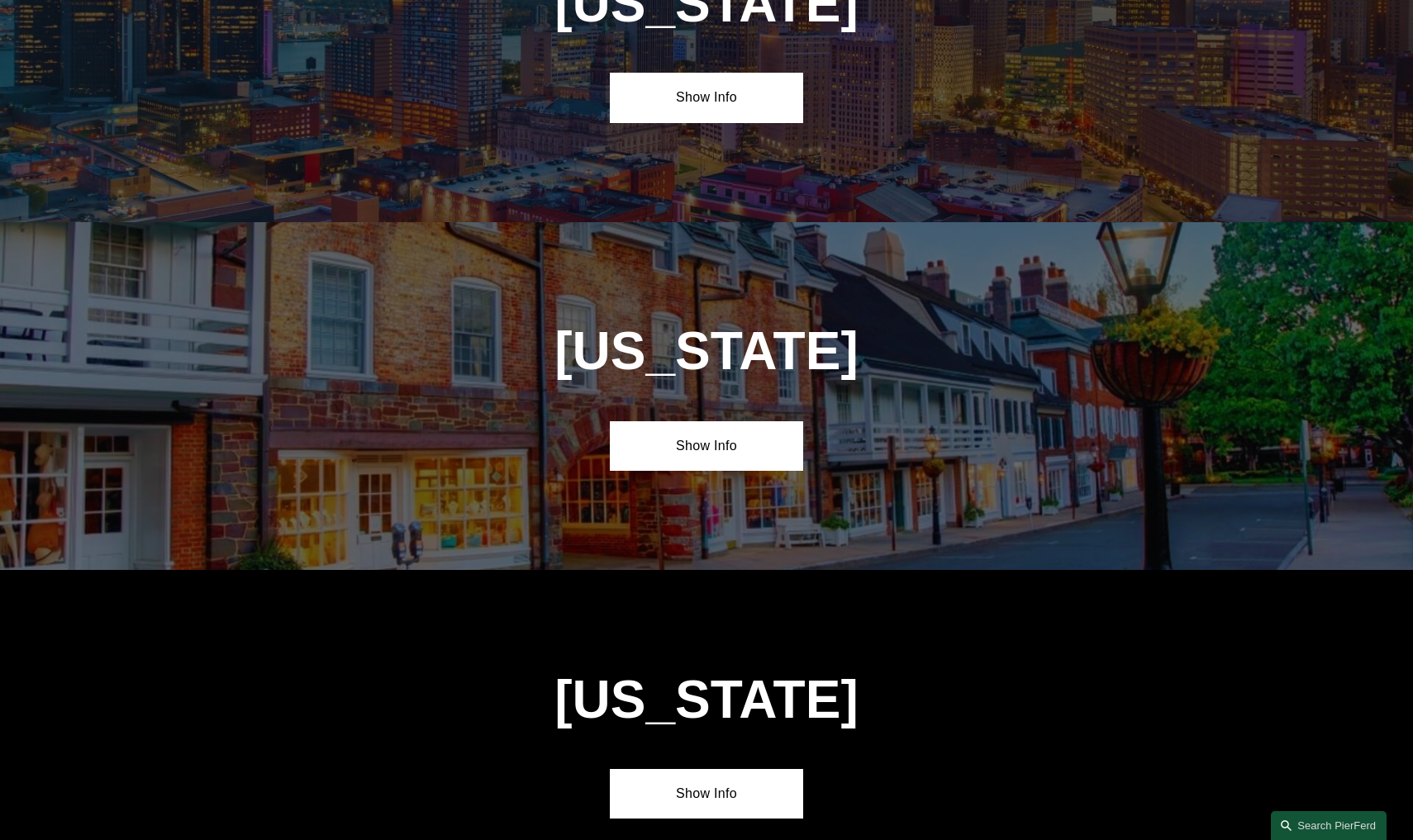
scroll to position [3789, 0]
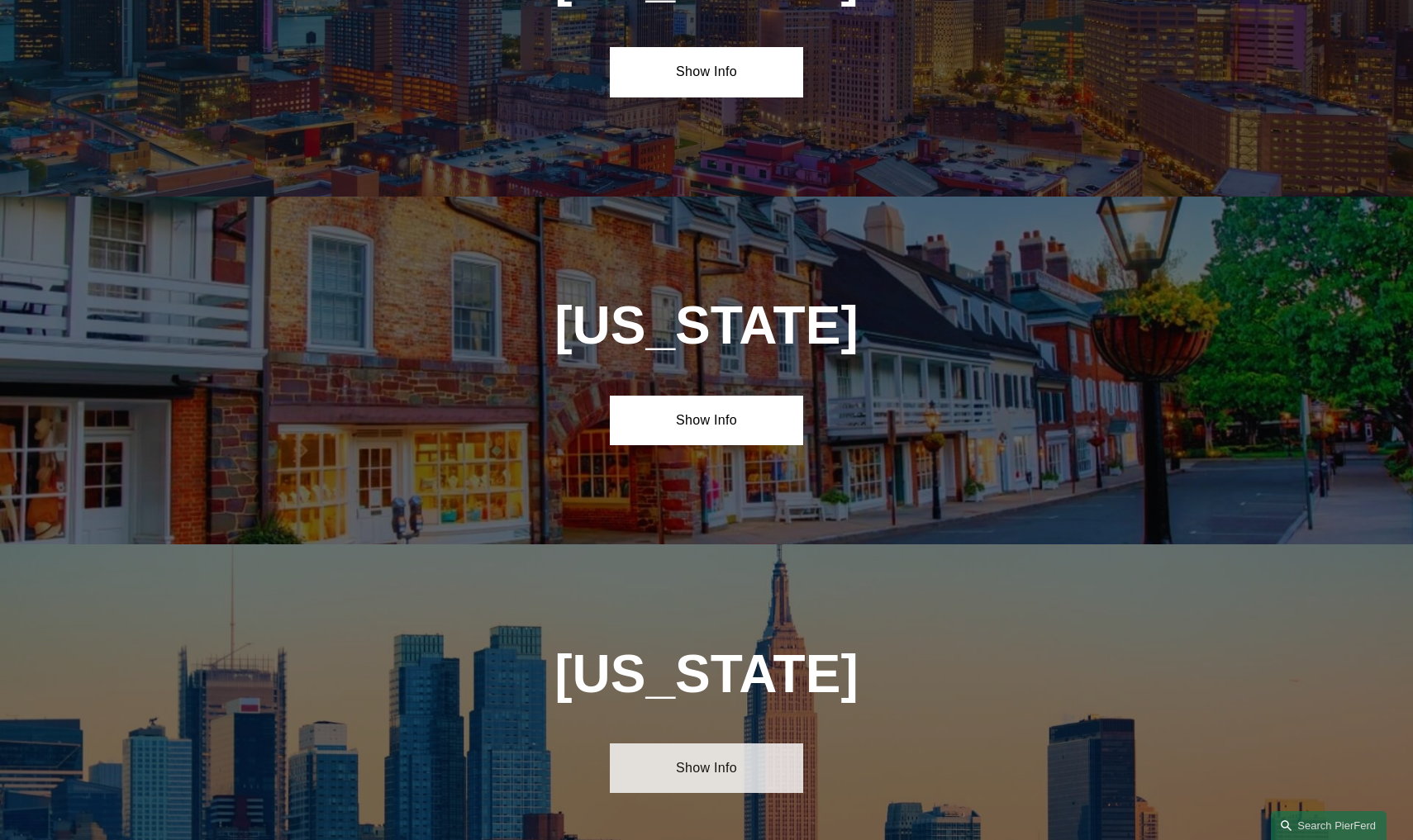
click at [712, 743] on link "Show Info" at bounding box center [705, 768] width 192 height 49
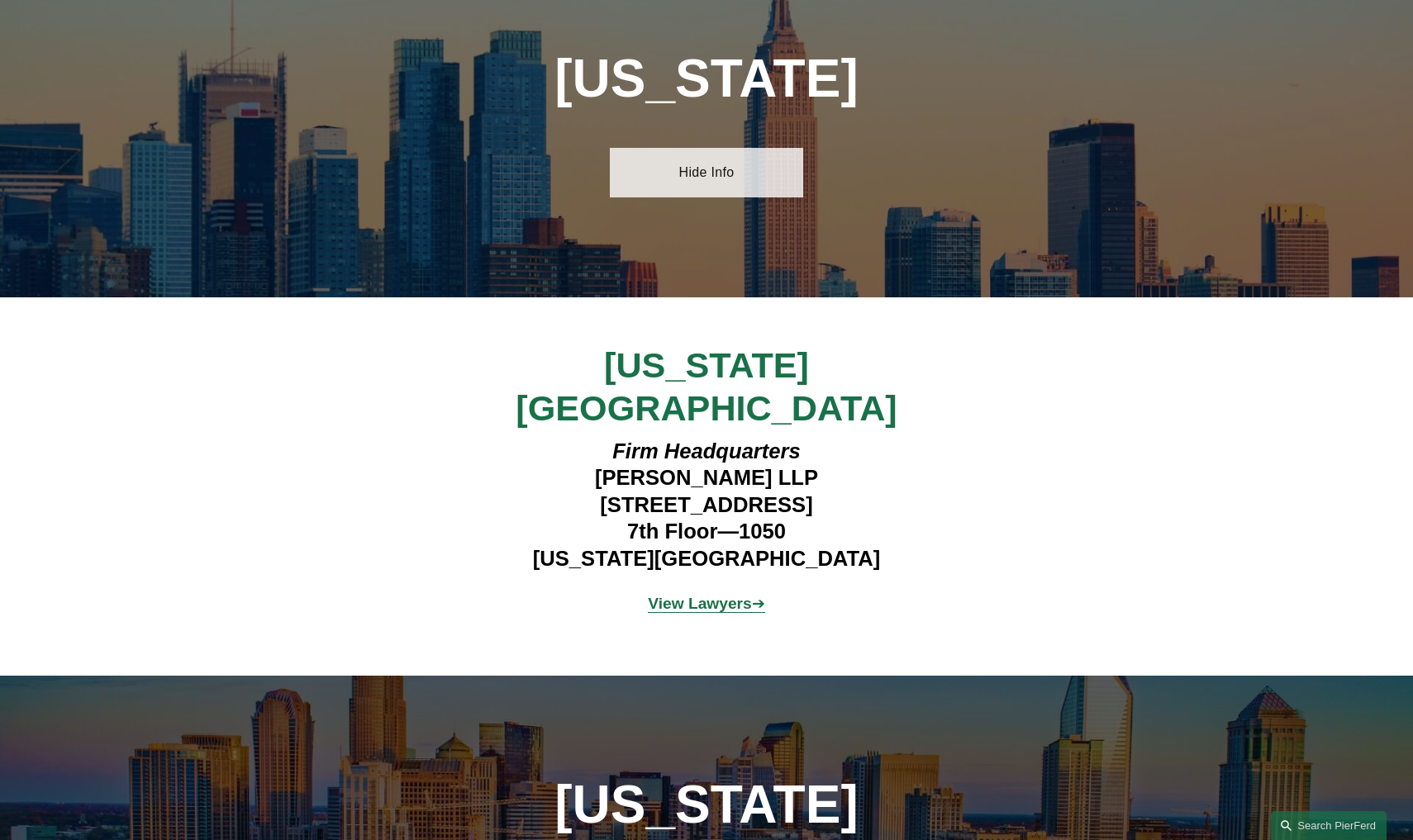
scroll to position [4404, 0]
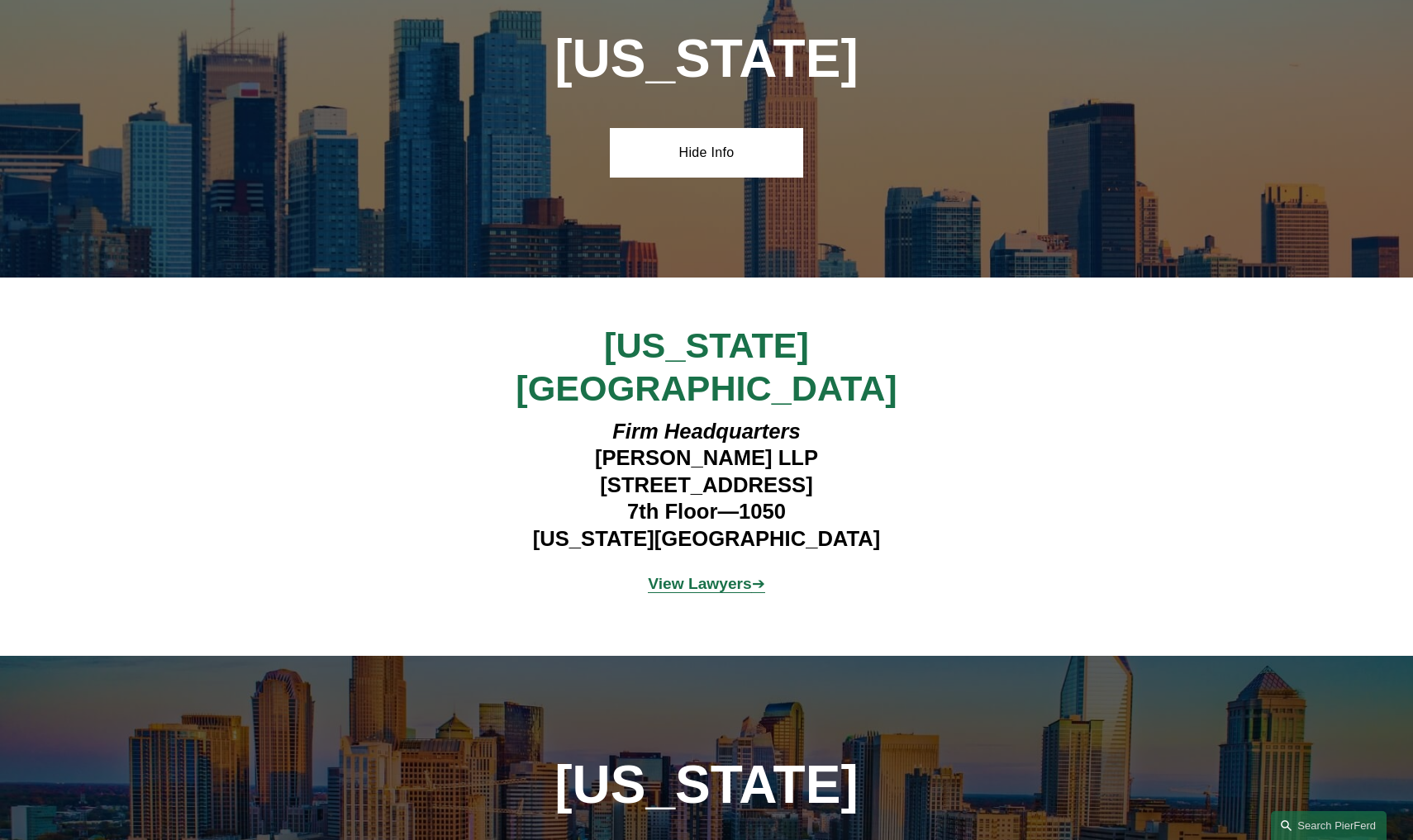
click at [706, 575] on strong "View Lawyers" at bounding box center [700, 583] width 104 height 17
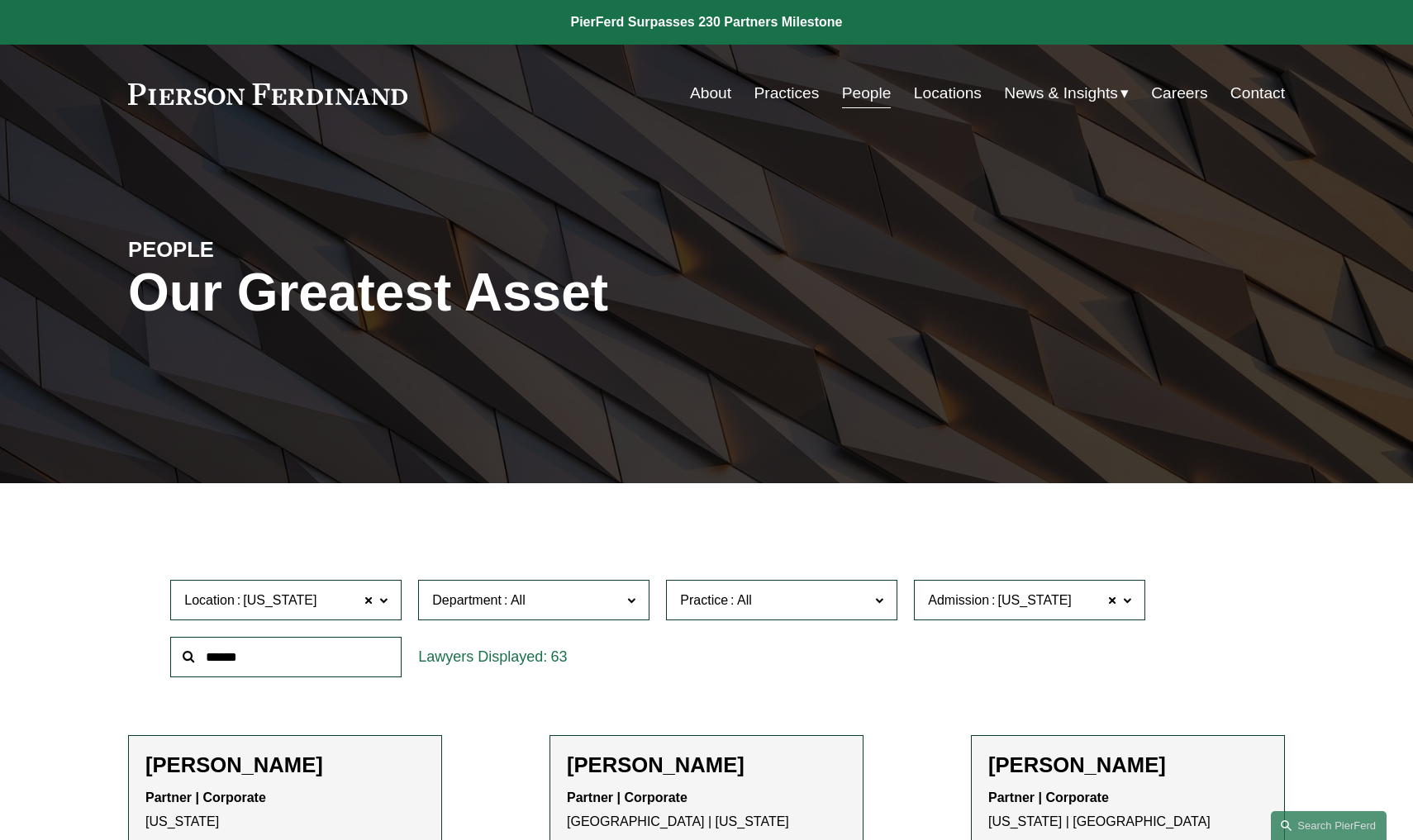
click at [189, 88] on link at bounding box center [267, 94] width 279 height 21
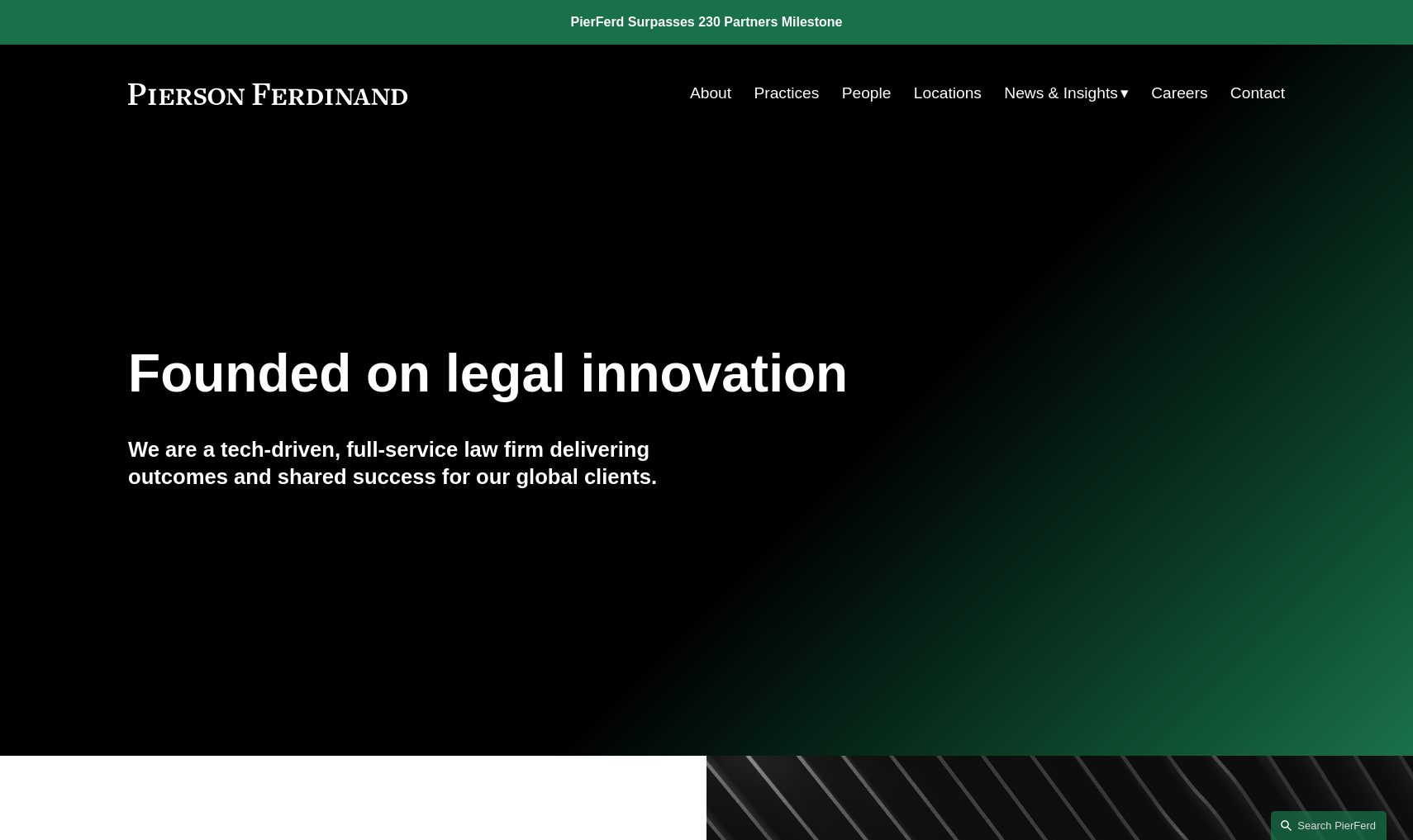
click at [784, 94] on link "Practices" at bounding box center [786, 93] width 65 height 31
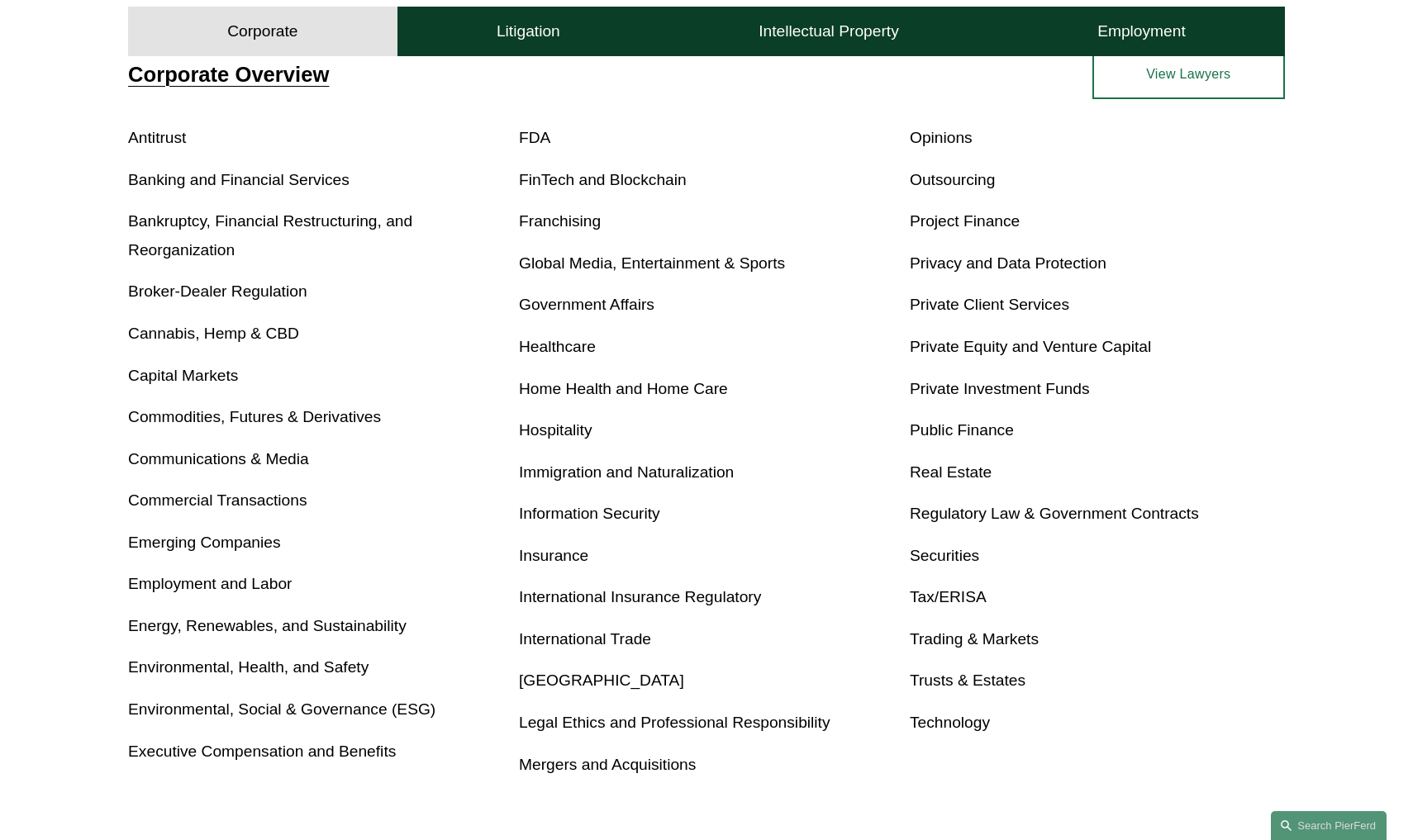
scroll to position [651, 0]
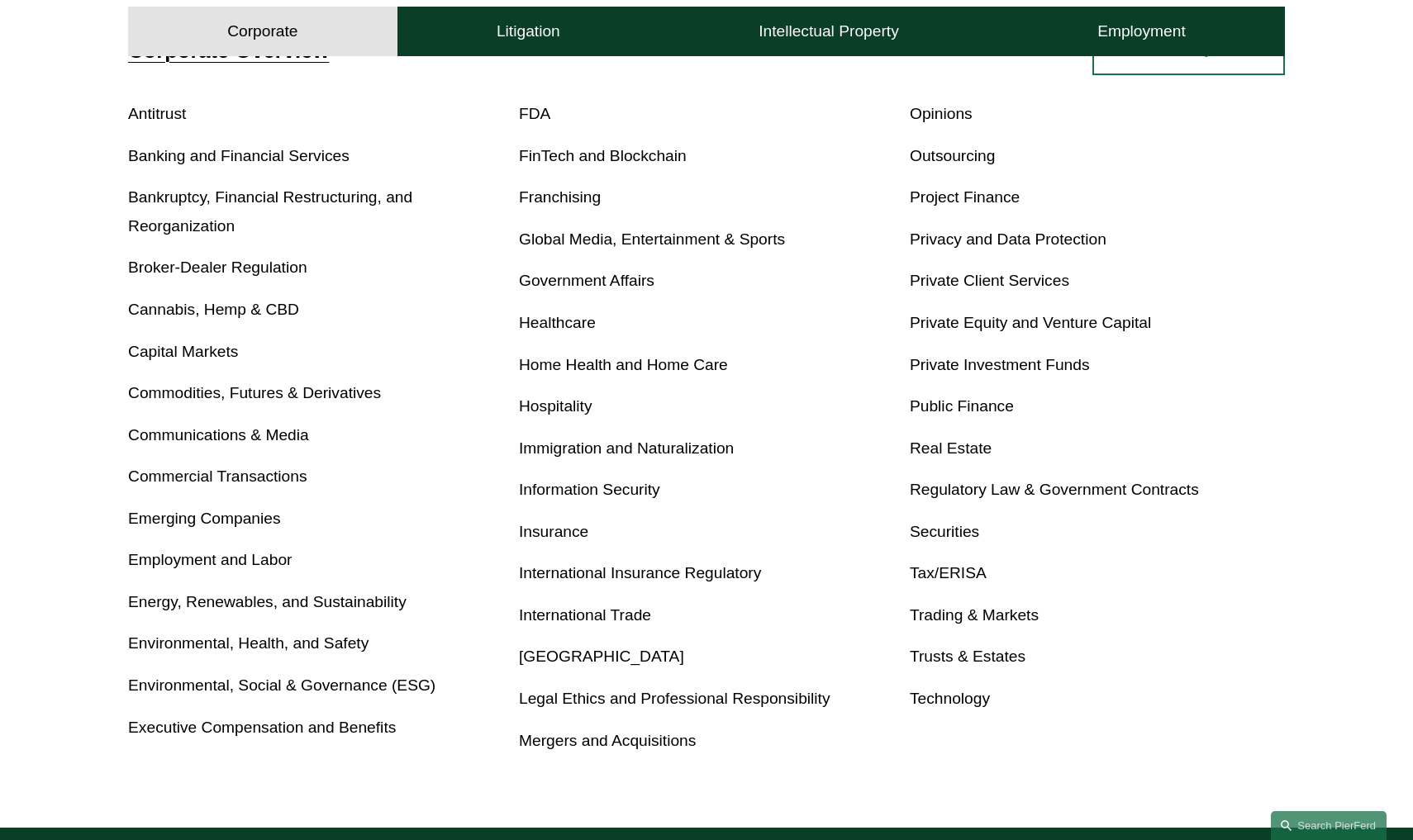
click at [554, 523] on link "Insurance" at bounding box center [553, 531] width 70 height 17
click at [591, 42] on button "Litigation" at bounding box center [528, 30] width 262 height 49
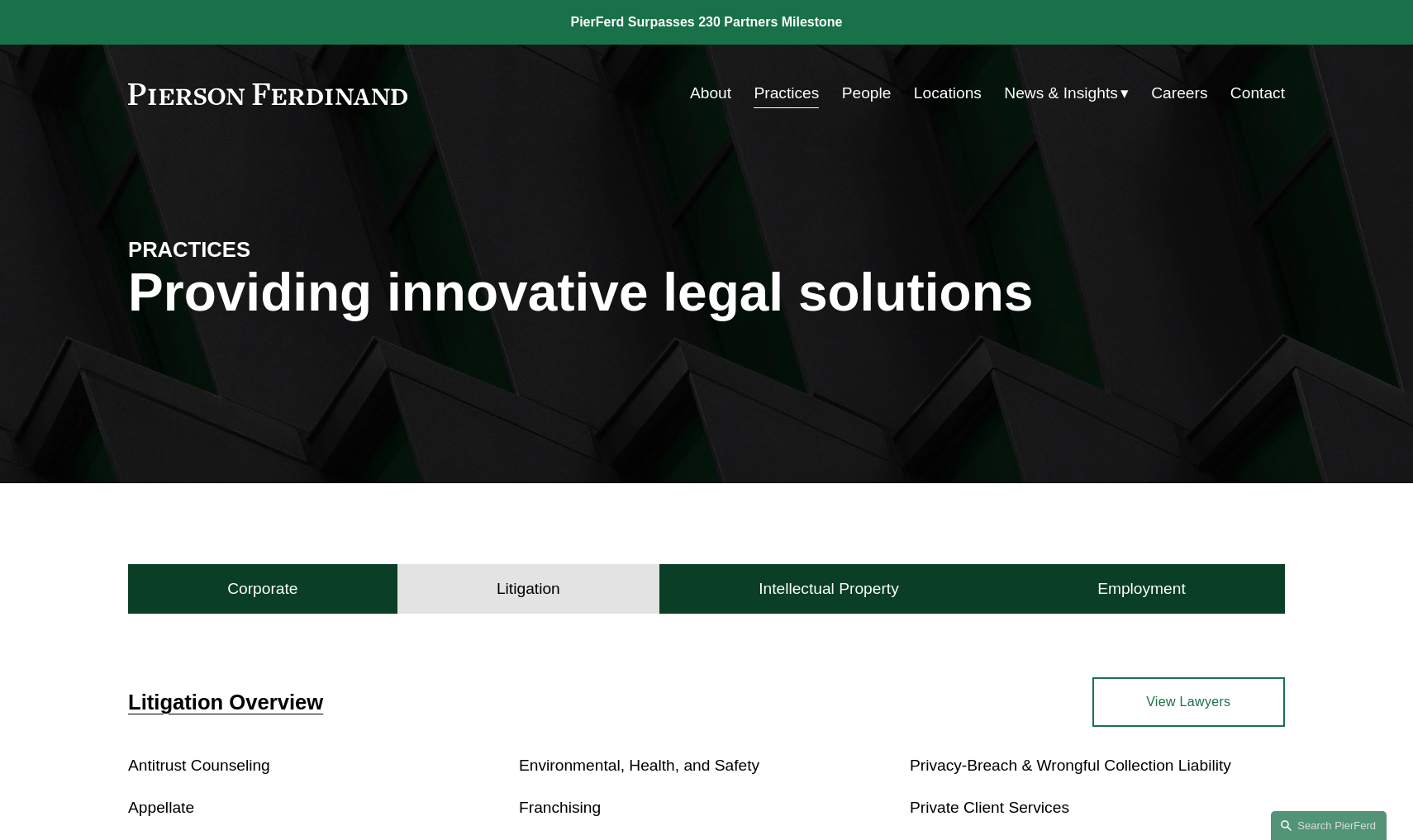
scroll to position [0, 0]
click at [865, 90] on link "People" at bounding box center [866, 93] width 49 height 31
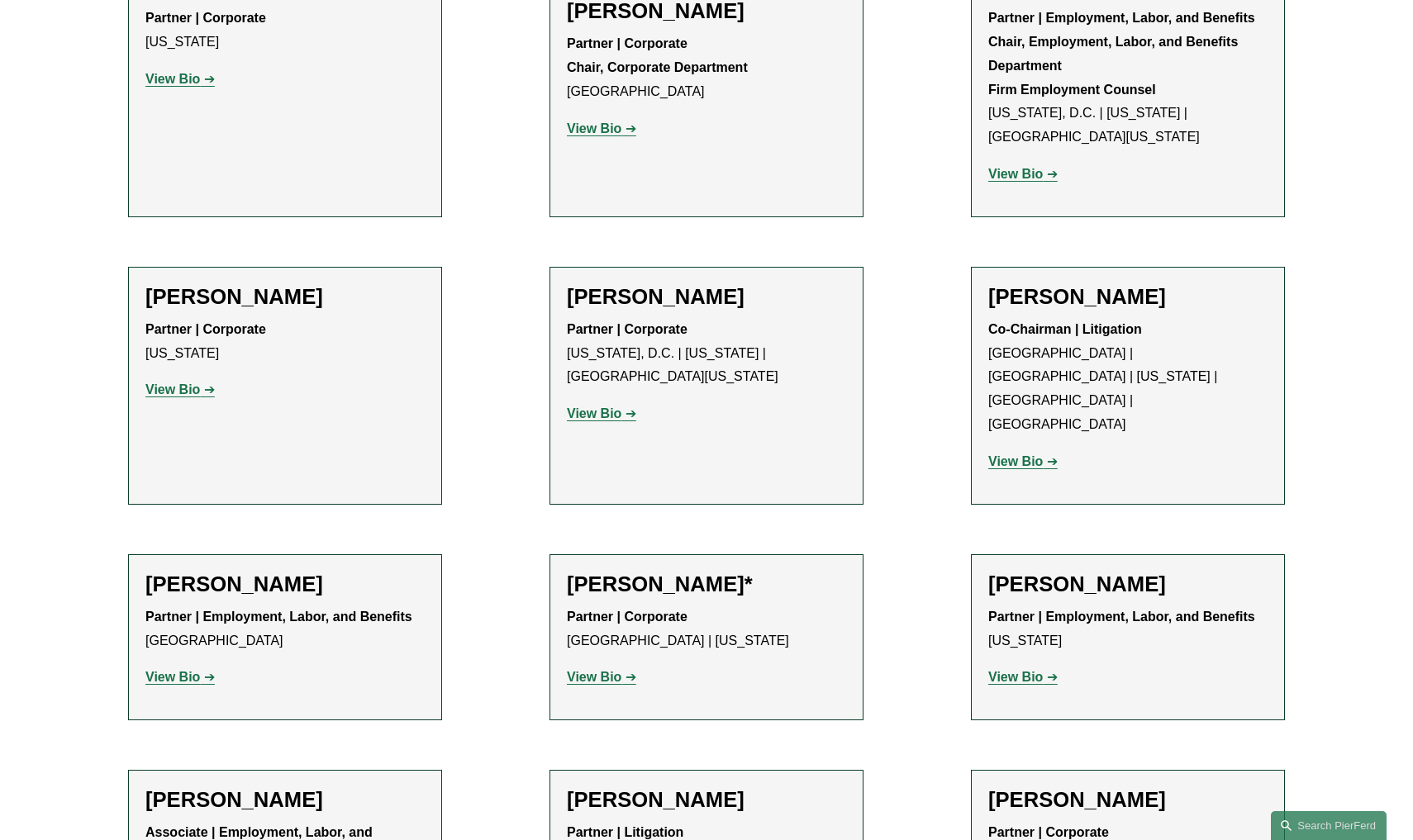
scroll to position [5999, 0]
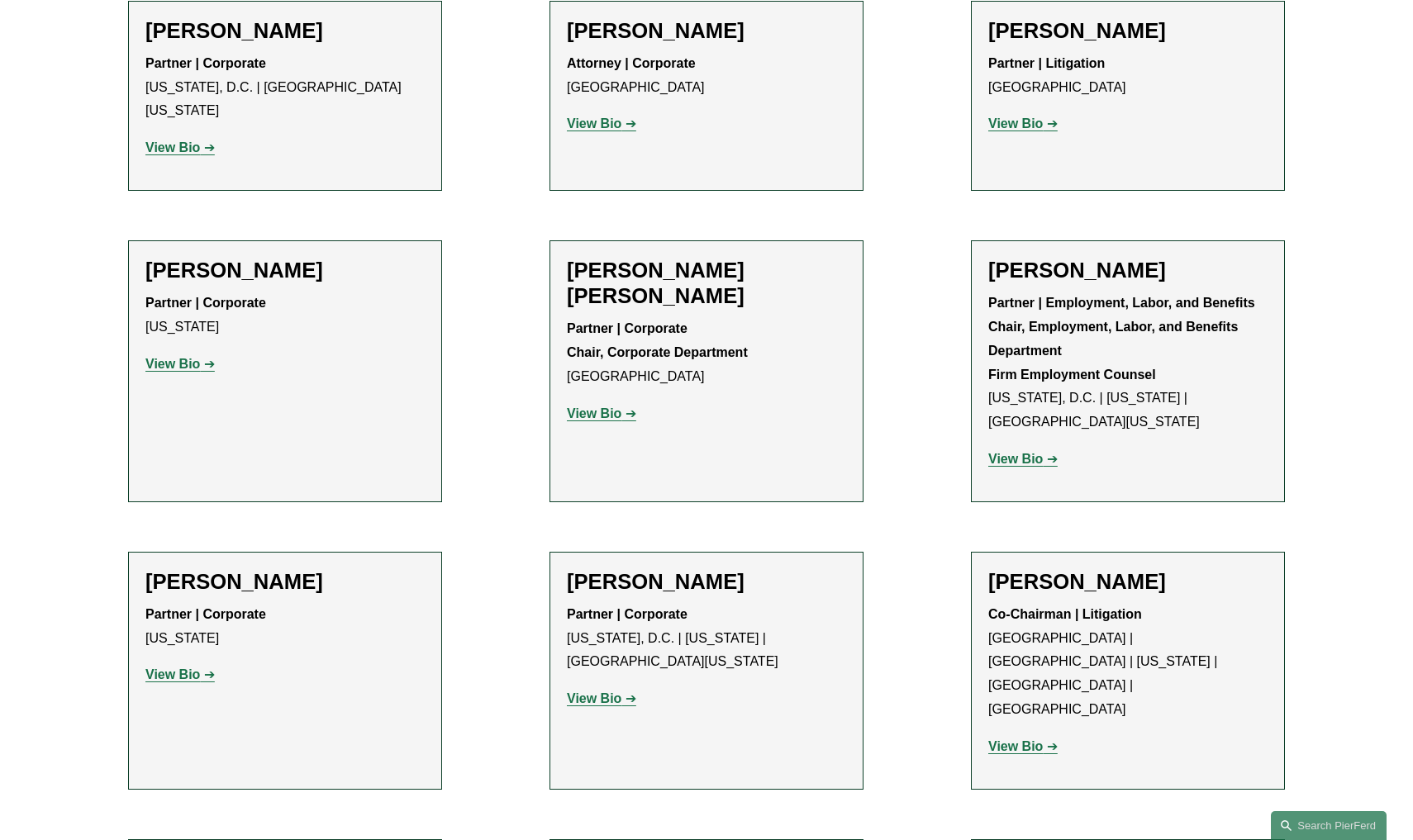
click at [1005, 739] on strong "View Bio" at bounding box center [1014, 746] width 55 height 14
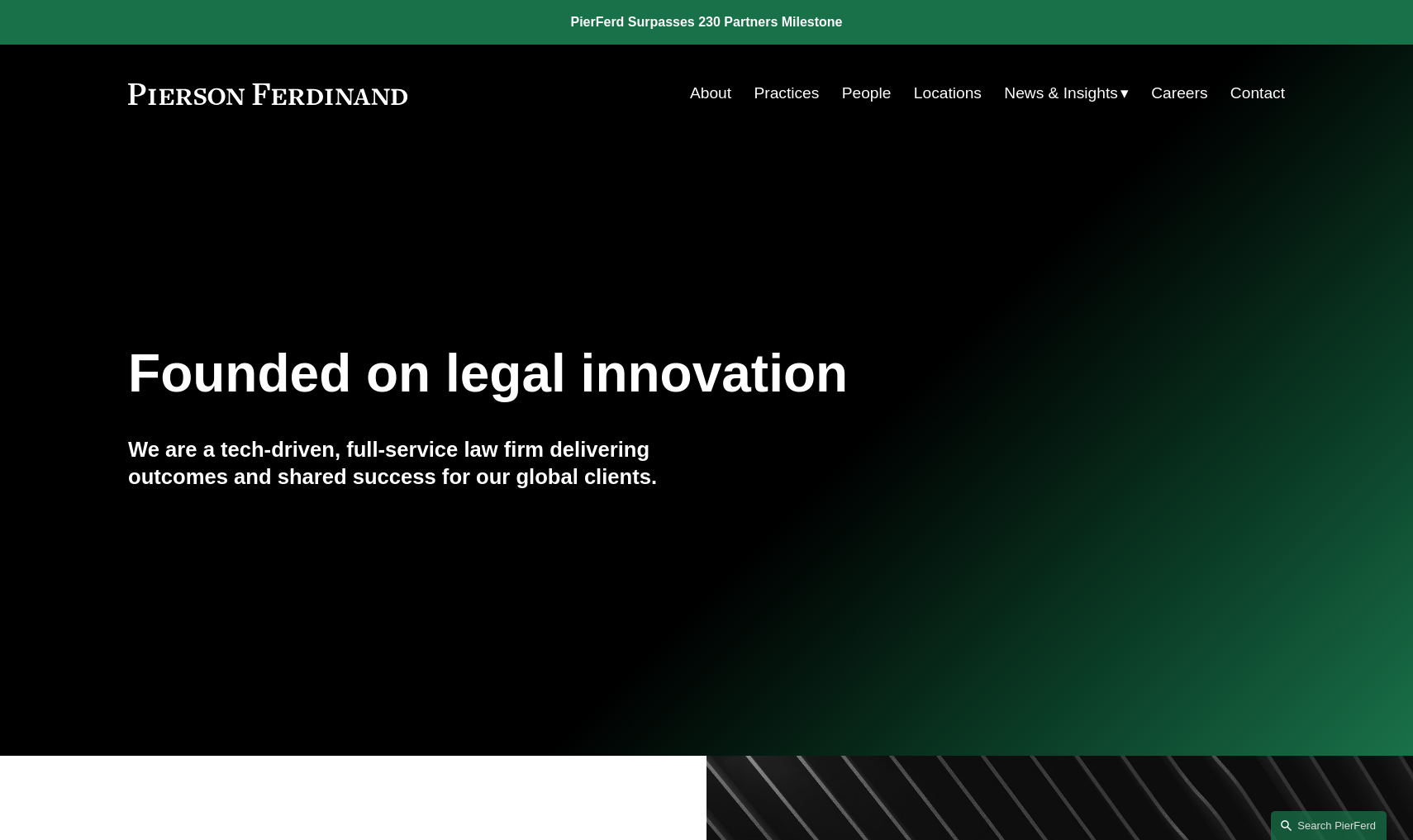
click at [794, 99] on link "Practices" at bounding box center [786, 93] width 65 height 31
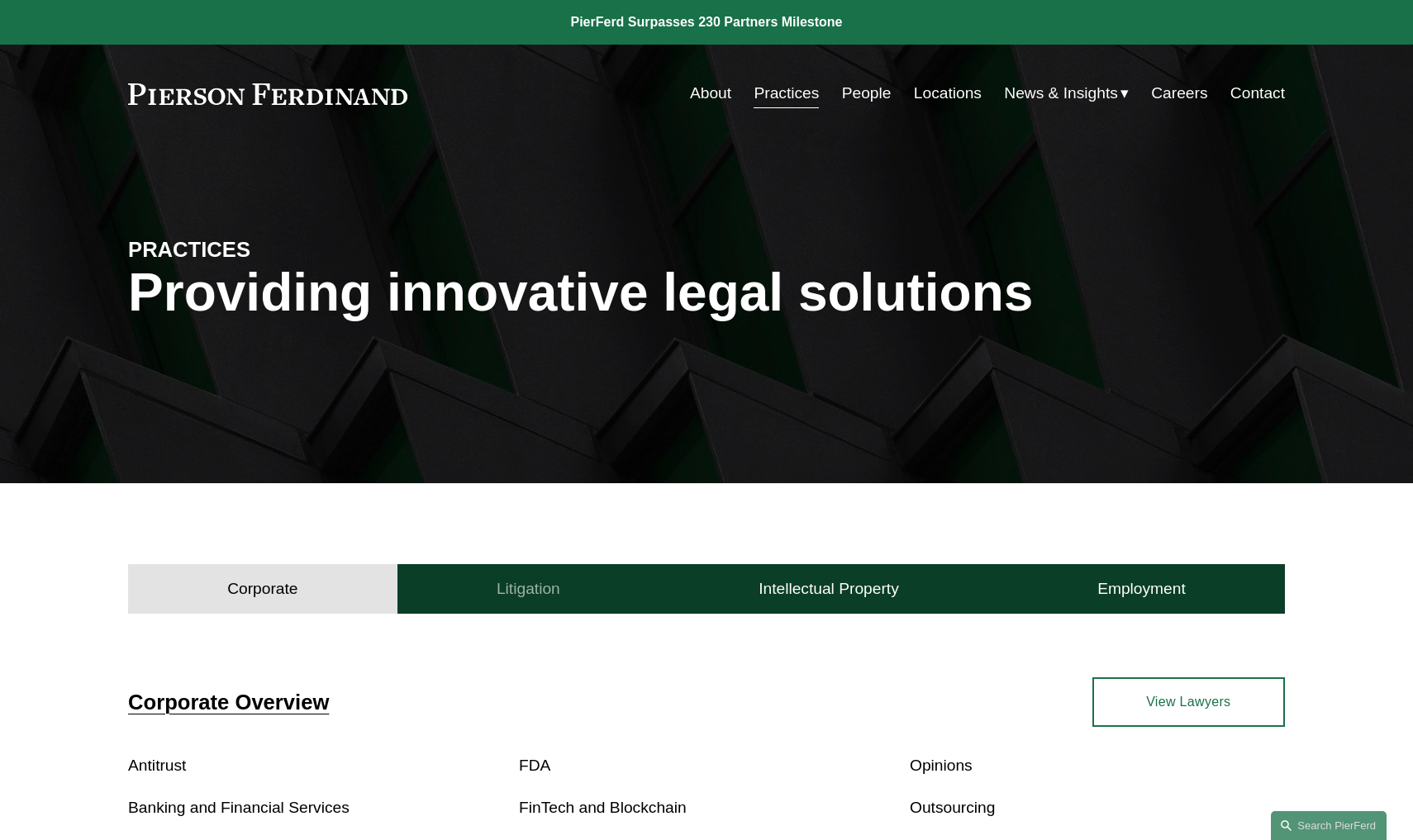
click at [519, 591] on h4 "Litigation" at bounding box center [527, 589] width 63 height 20
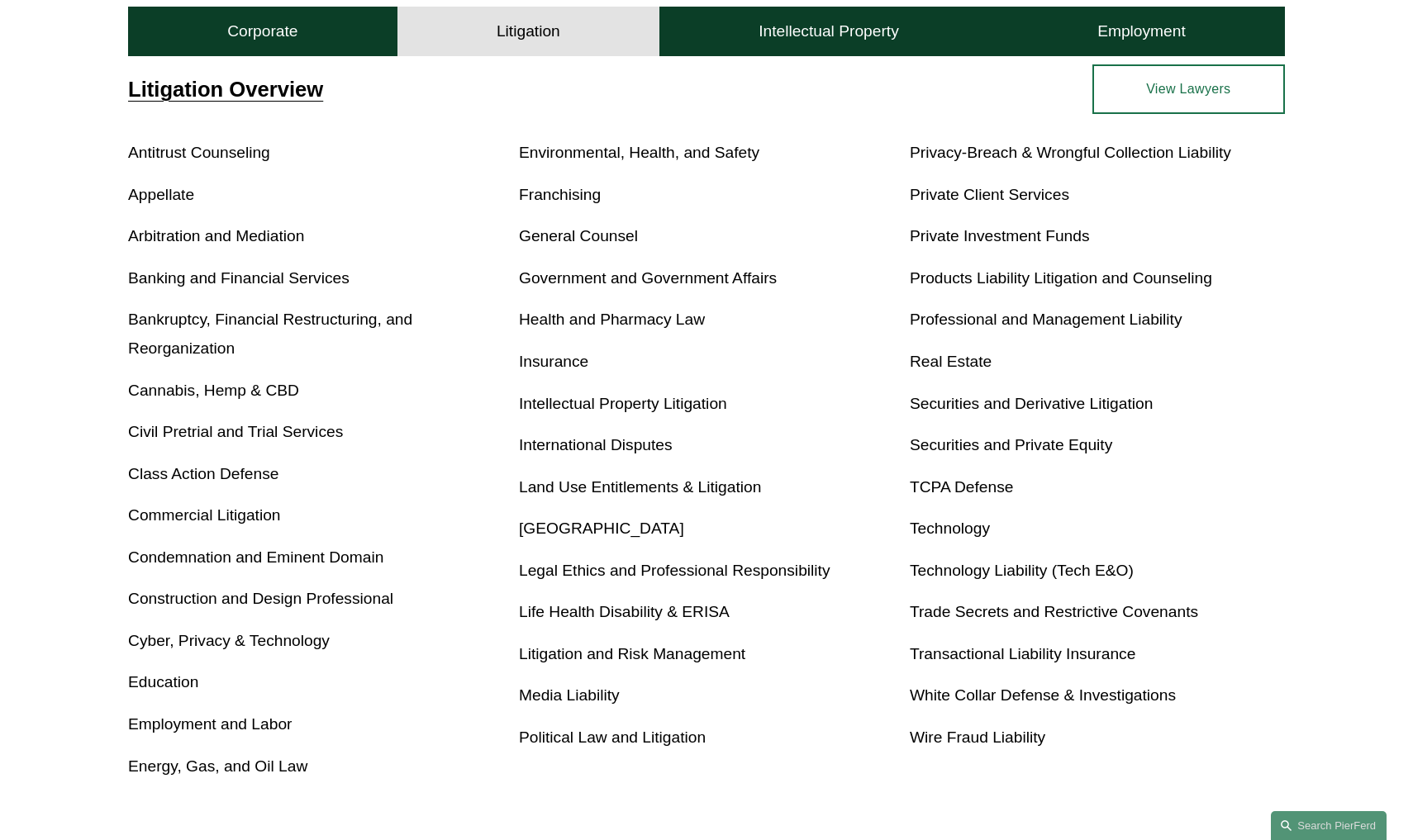
scroll to position [611, 0]
click at [566, 372] on link "Insurance" at bounding box center [553, 363] width 70 height 17
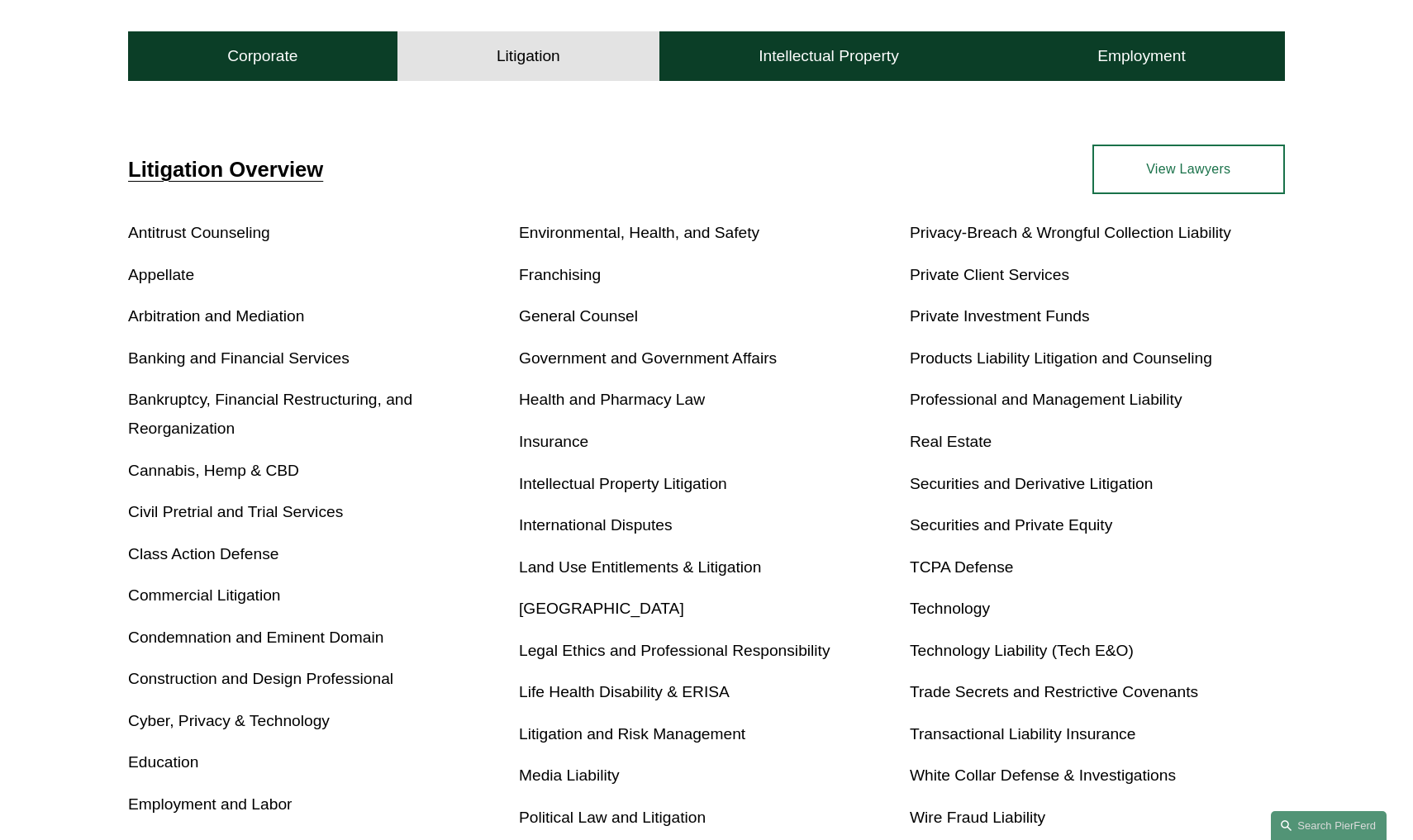
scroll to position [533, 0]
click at [527, 449] on link "Insurance" at bounding box center [553, 440] width 70 height 17
click at [1005, 367] on p "Products Liability Litigation and Counseling" at bounding box center [1098, 357] width 375 height 29
click at [998, 355] on link "Products Liability Litigation and Counseling" at bounding box center [1061, 357] width 302 height 17
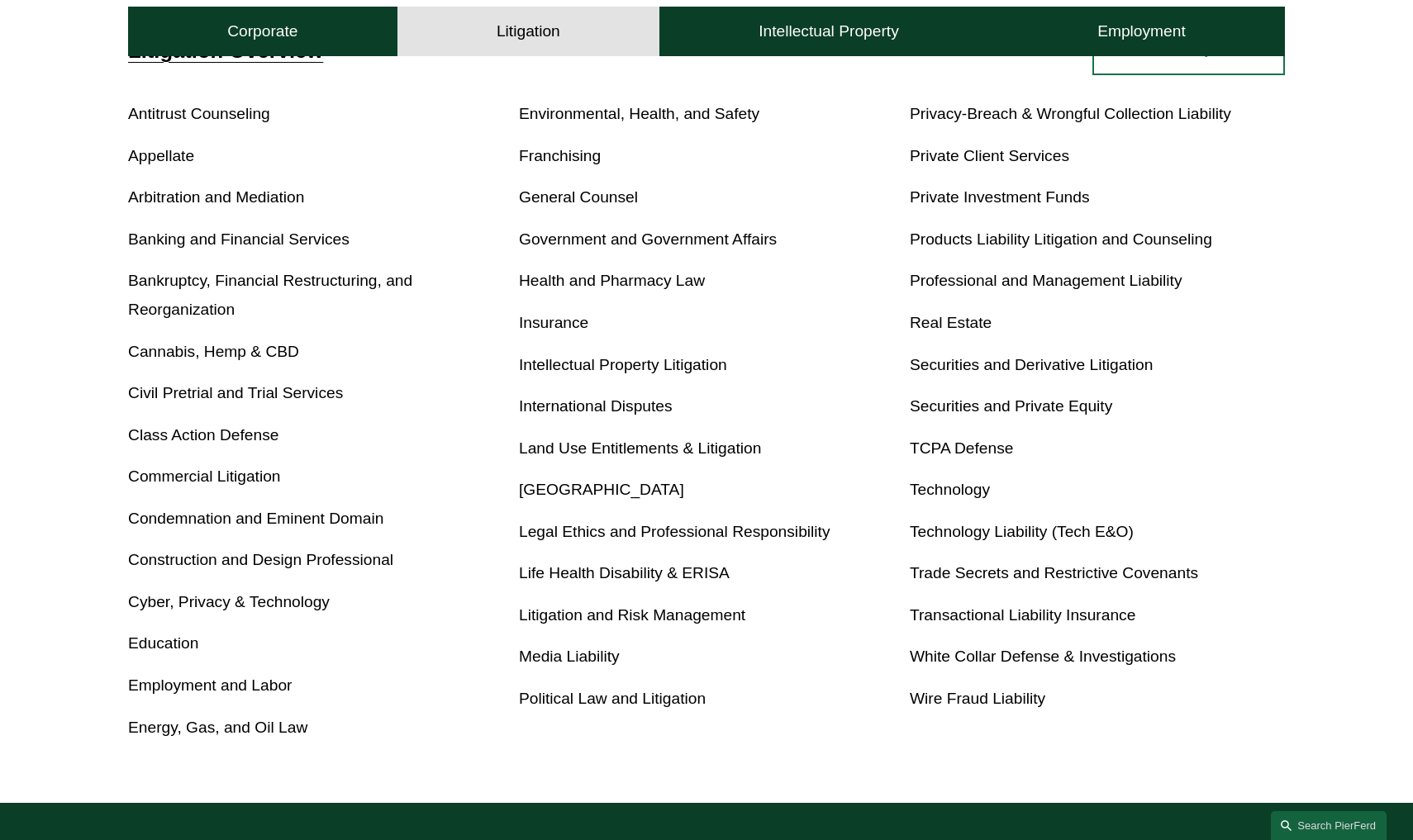
scroll to position [638, 0]
